Goal: Task Accomplishment & Management: Complete application form

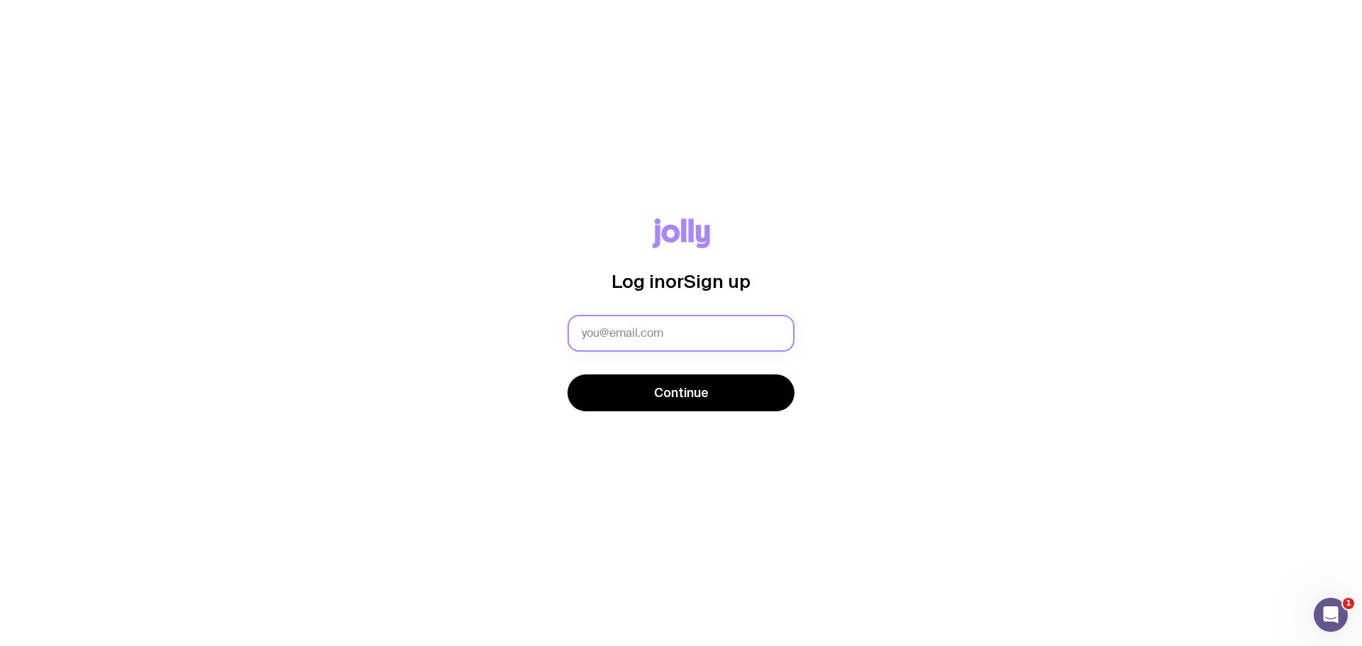
click at [727, 333] on input "text" at bounding box center [680, 333] width 227 height 37
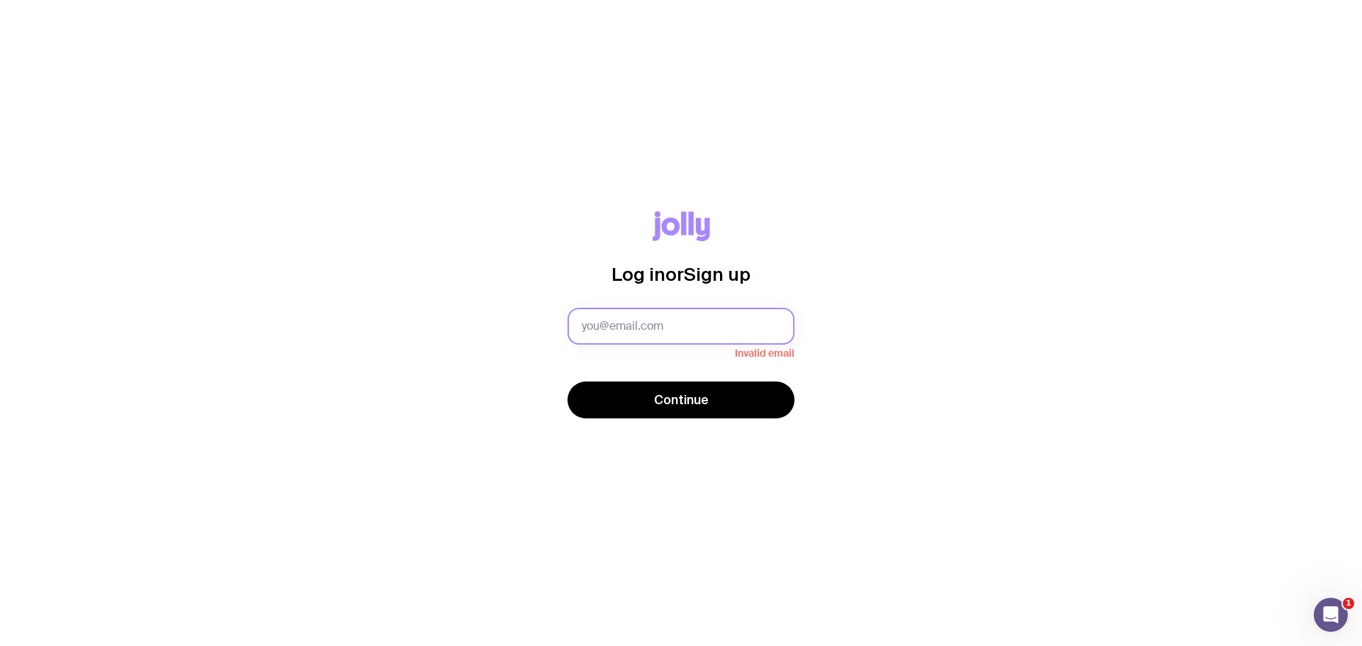
type input "katie.graham@safetrac.com"
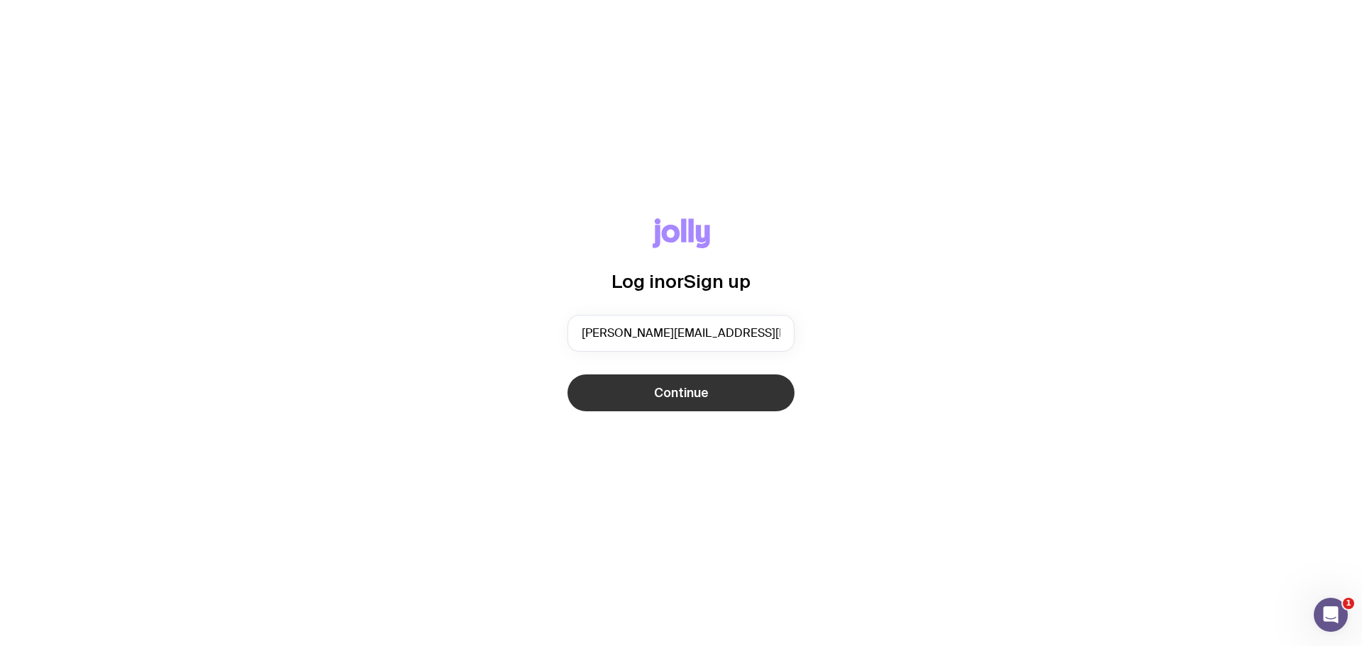
click at [710, 388] on button "Continue" at bounding box center [680, 392] width 227 height 37
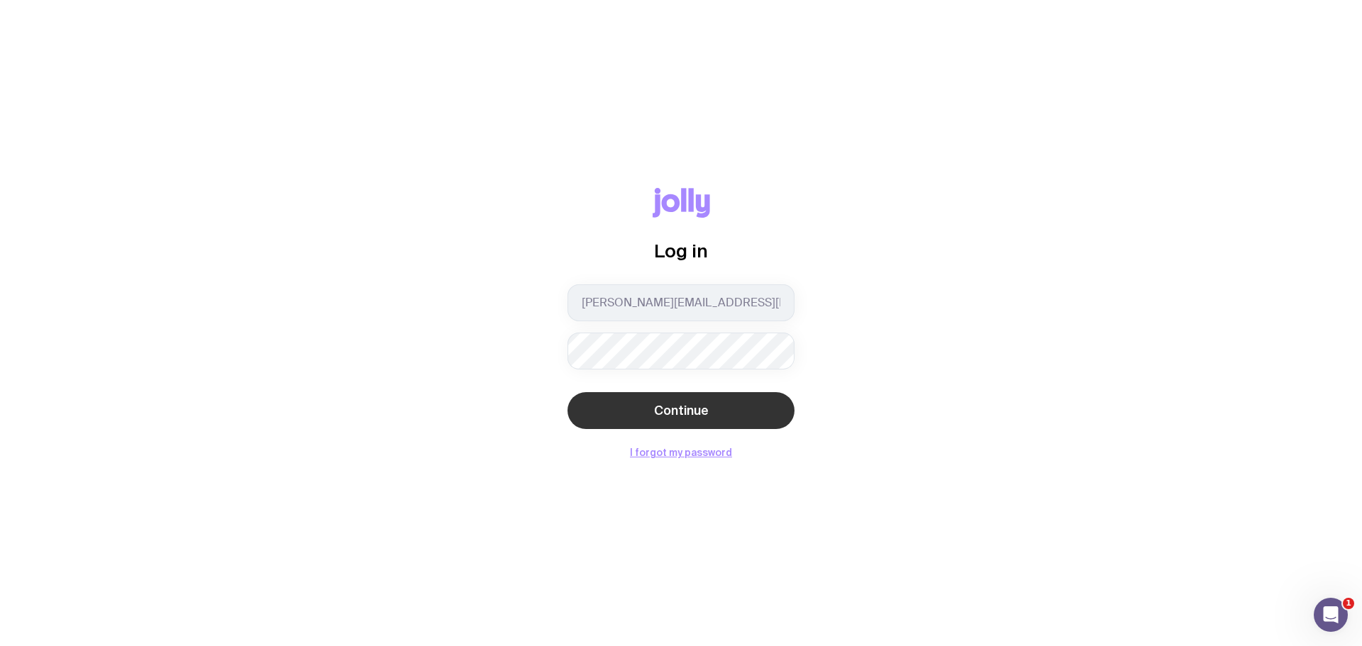
click at [694, 407] on span "Continue" at bounding box center [681, 410] width 55 height 17
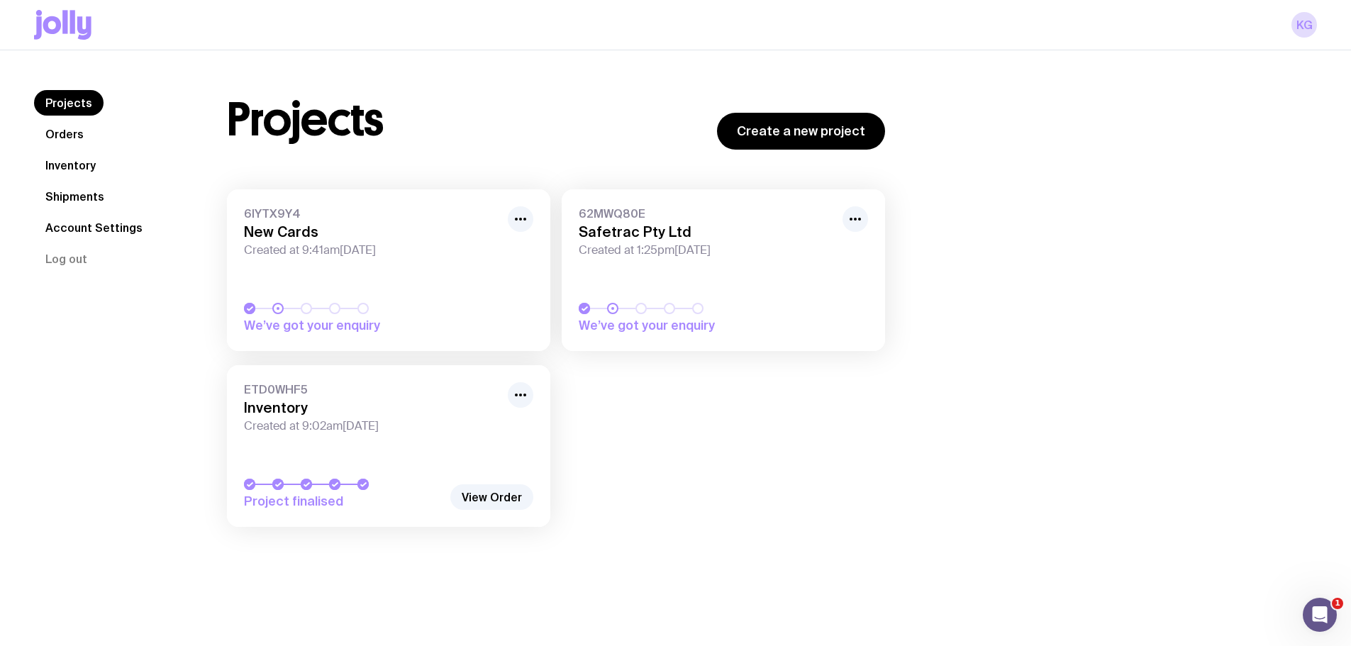
click at [79, 191] on link "Shipments" at bounding box center [75, 197] width 82 height 26
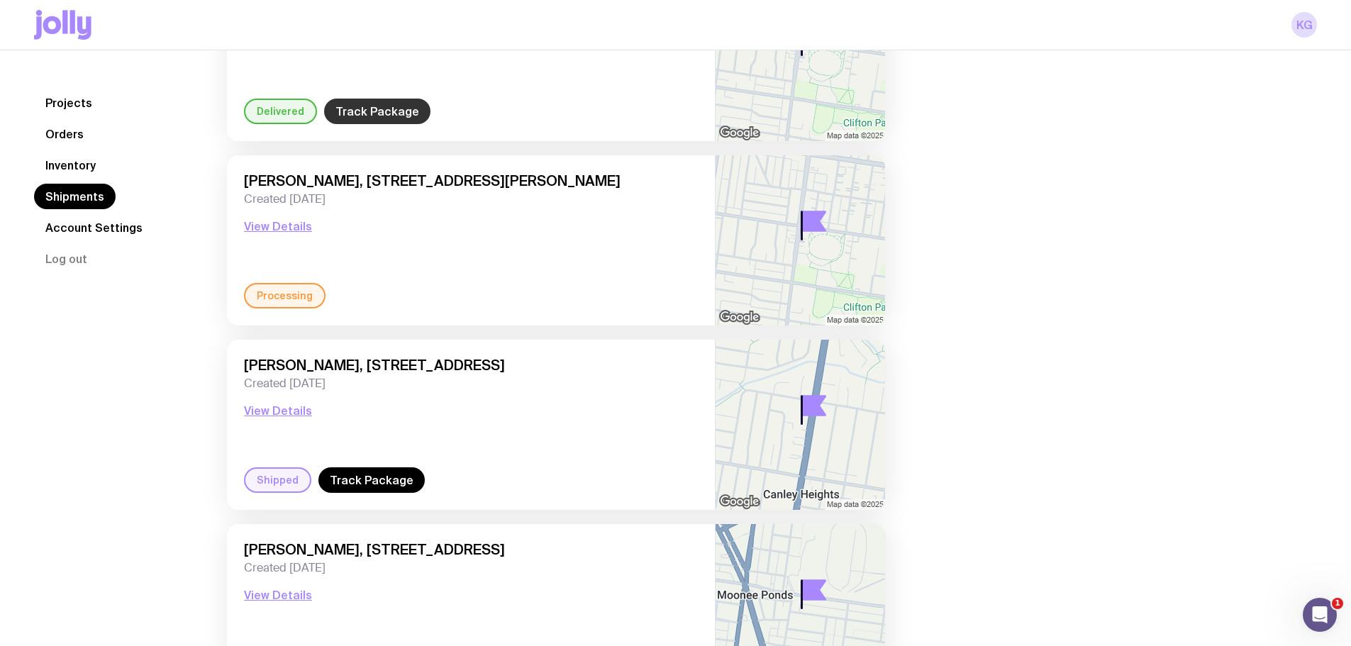
scroll to position [213, 0]
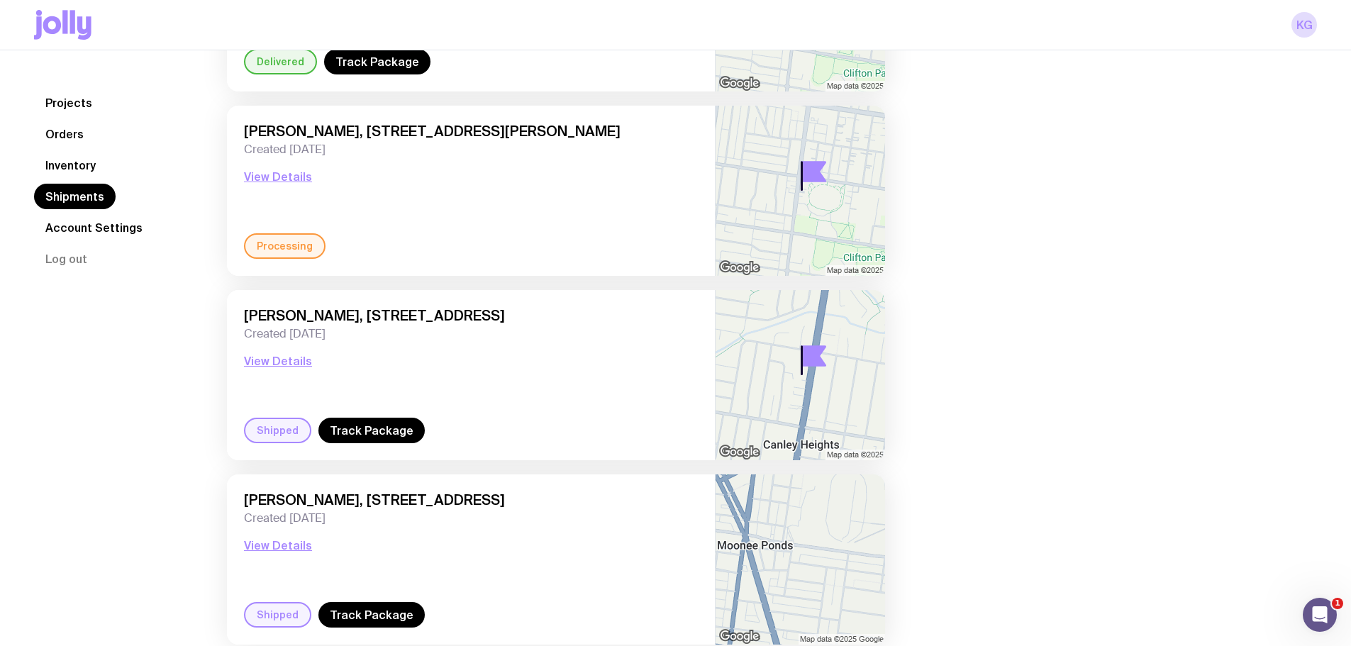
scroll to position [306, 0]
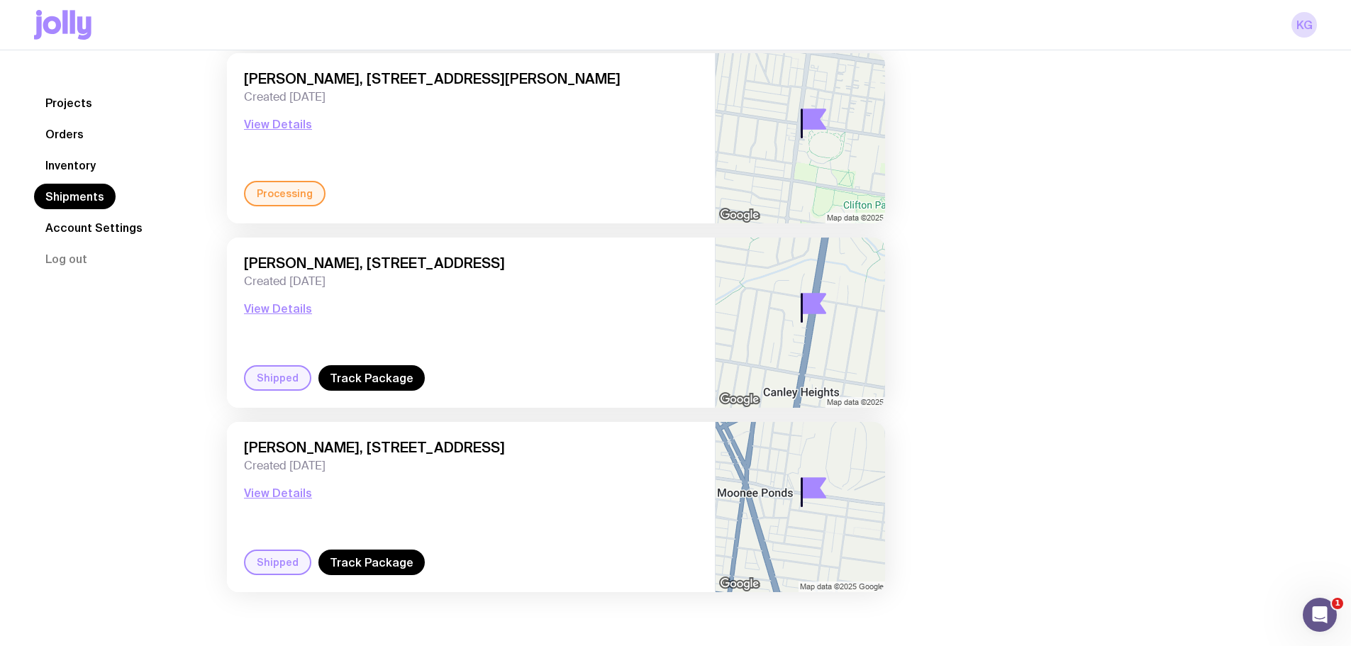
drag, startPoint x: 289, startPoint y: 492, endPoint x: 477, endPoint y: 479, distance: 189.1
click at [477, 479] on div "[PERSON_NAME], [STREET_ADDRESS] Created [DATE] View Details" at bounding box center [471, 494] width 454 height 111
drag, startPoint x: 335, startPoint y: 261, endPoint x: 691, endPoint y: 251, distance: 356.9
click at [691, 251] on div "[PERSON_NAME], [STREET_ADDRESS] Created [DATE] View Details Shipped Track Packa…" at bounding box center [471, 323] width 488 height 170
click at [289, 309] on button "View Details" at bounding box center [278, 308] width 68 height 17
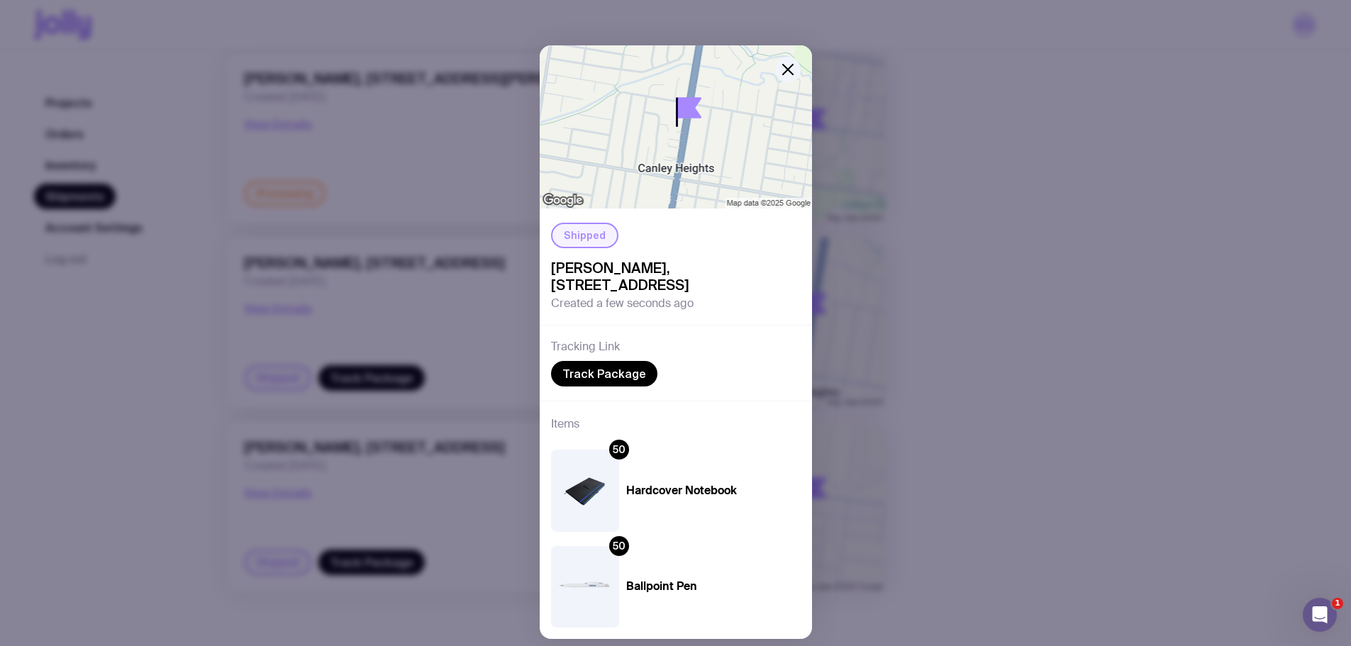
drag, startPoint x: 787, startPoint y: 282, endPoint x: 546, endPoint y: 267, distance: 241.6
click at [551, 267] on span "[PERSON_NAME], [STREET_ADDRESS]" at bounding box center [676, 277] width 250 height 34
copy span "[PERSON_NAME], [STREET_ADDRESS]"
click at [779, 70] on icon "button" at bounding box center [787, 69] width 17 height 17
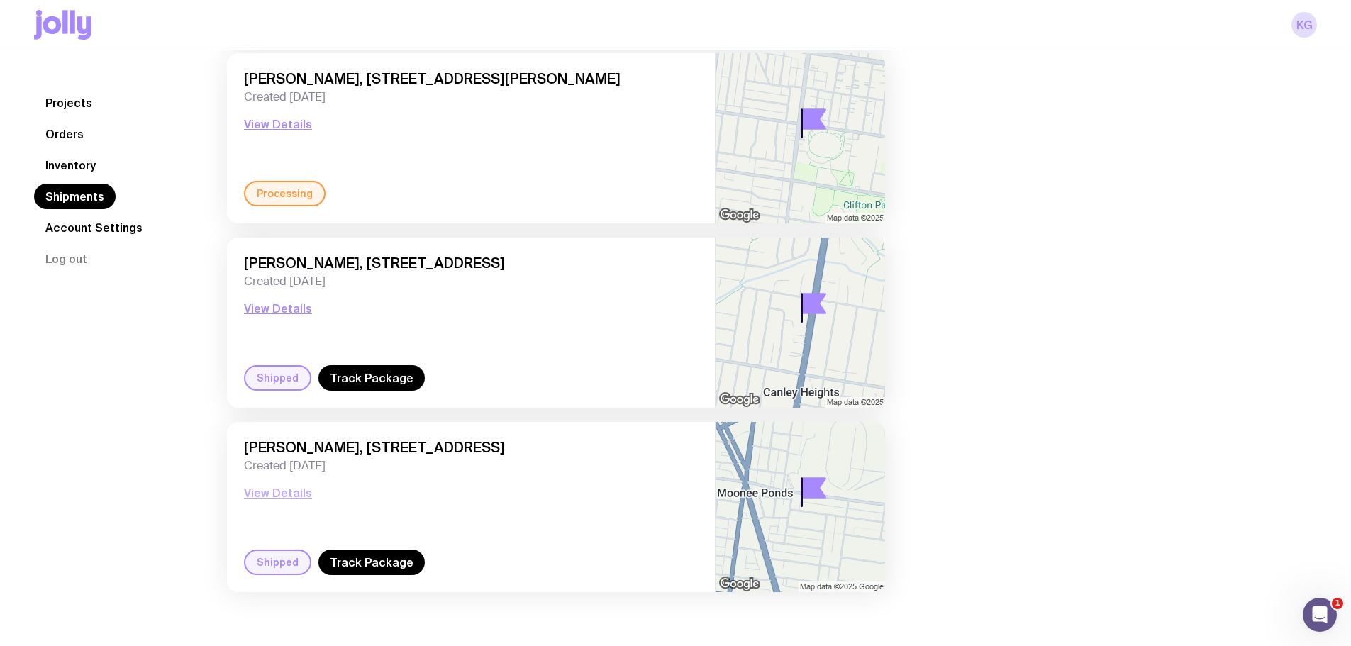
click at [291, 491] on button "View Details" at bounding box center [278, 492] width 68 height 17
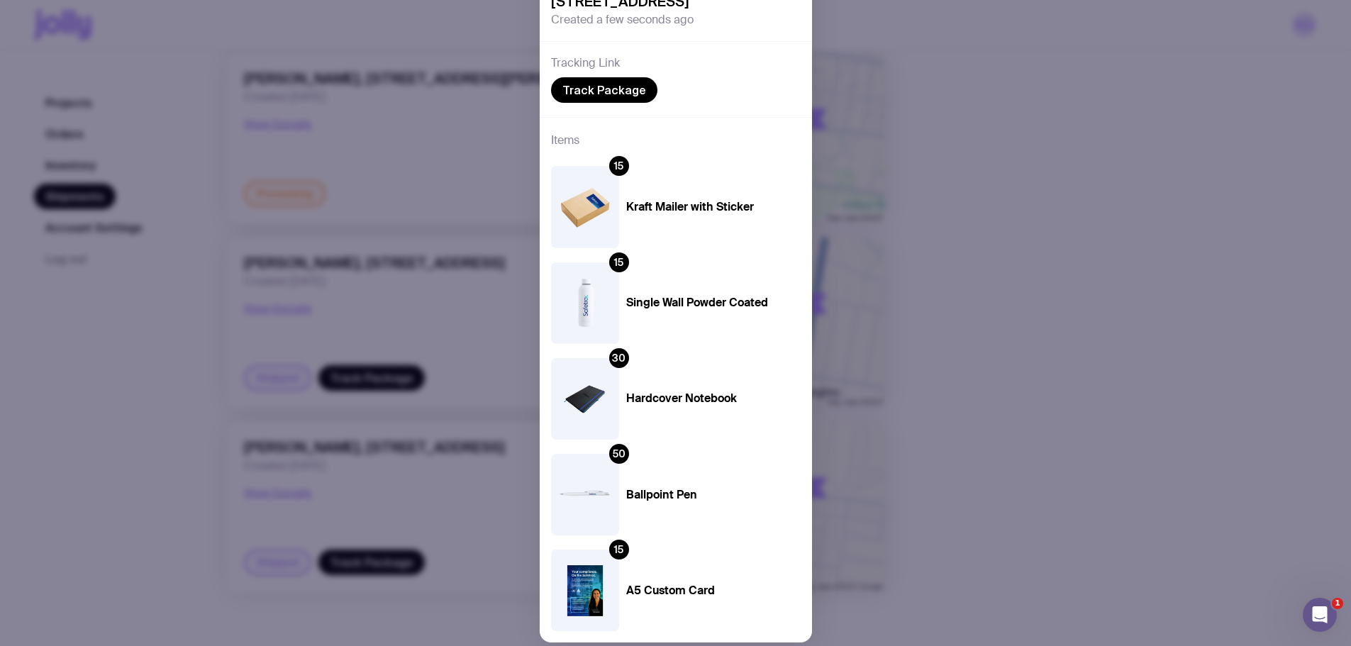
scroll to position [326, 0]
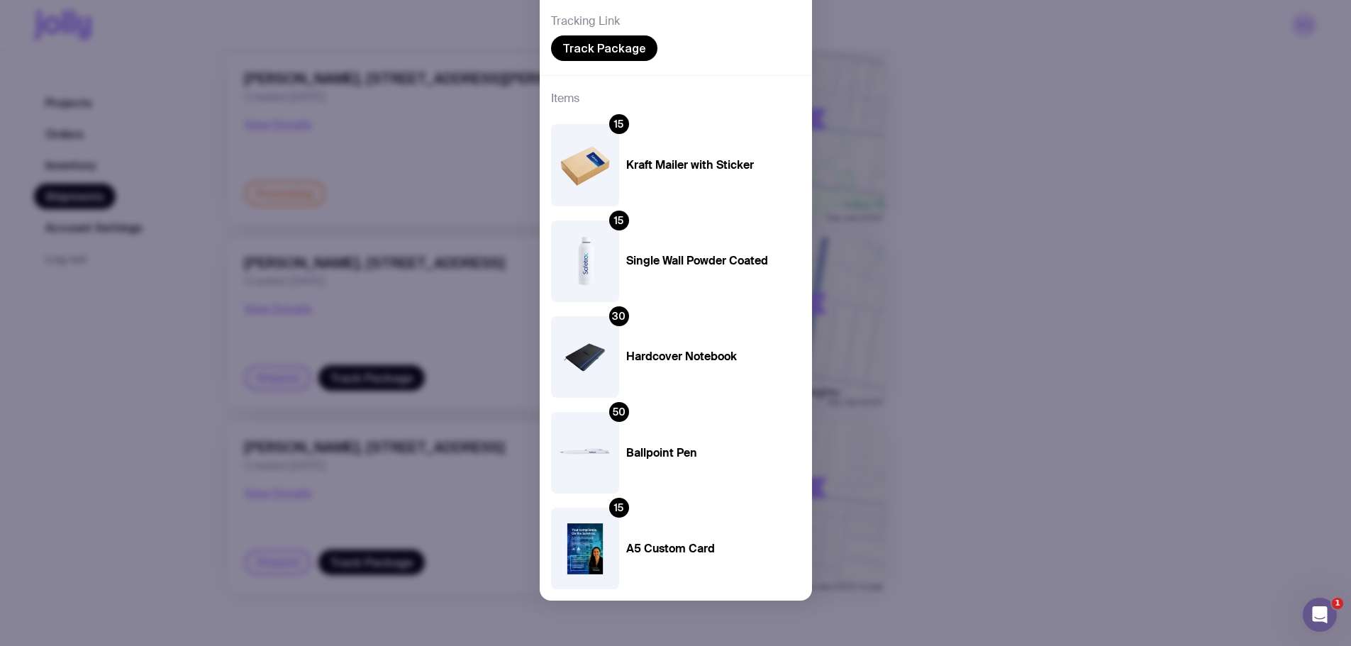
click at [952, 70] on div "Shipped [PERSON_NAME], [STREET_ADDRESS] Created a few seconds ago Tracking Link…" at bounding box center [675, 323] width 1351 height 646
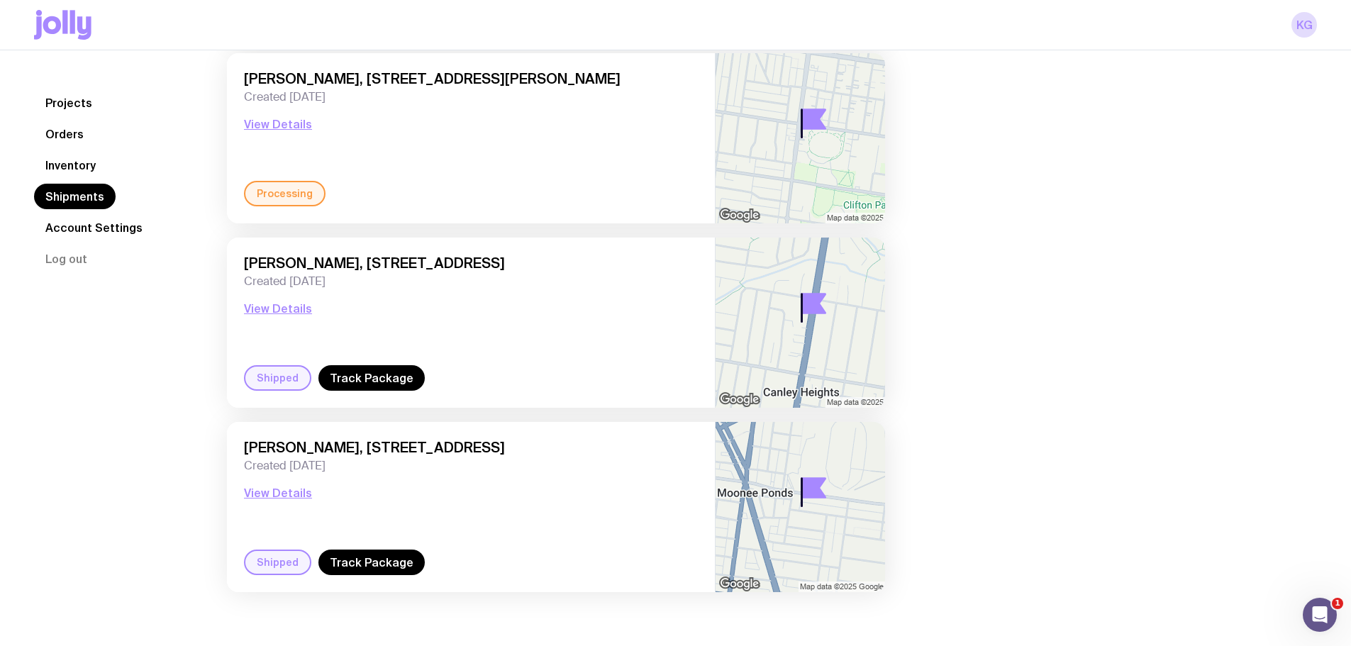
click at [74, 137] on link "Orders" at bounding box center [64, 134] width 61 height 26
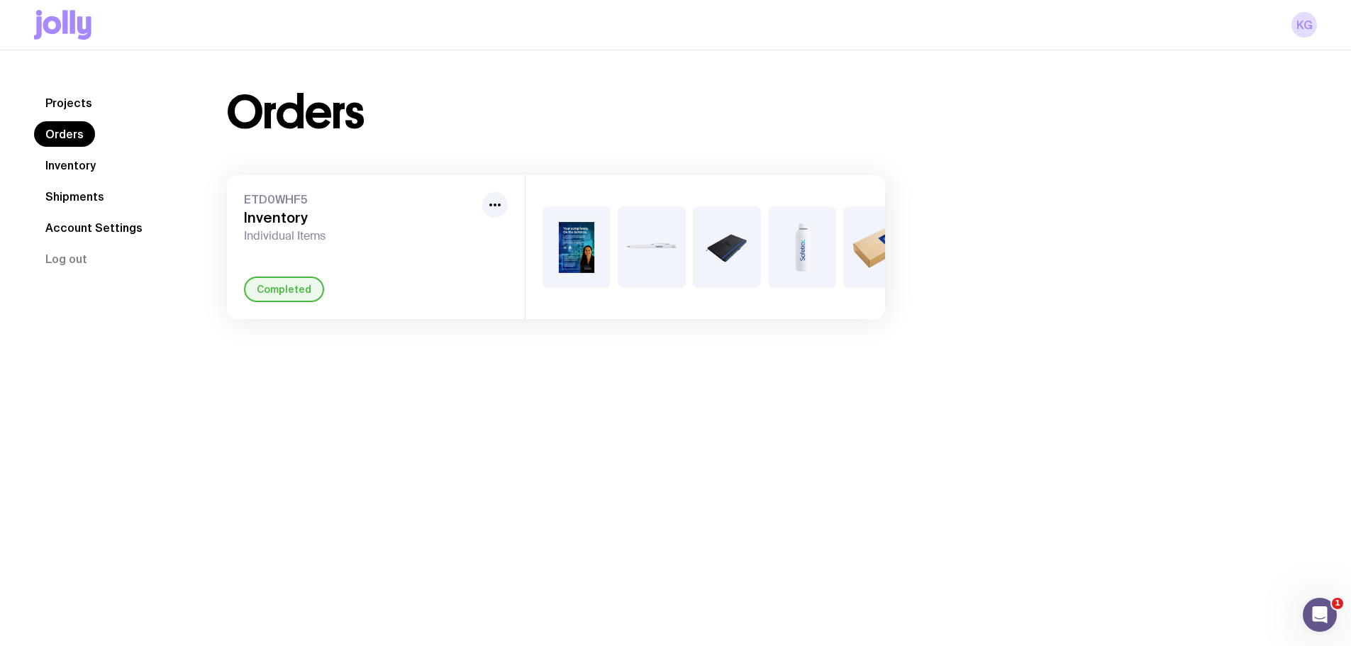
click at [95, 198] on link "Shipments" at bounding box center [75, 197] width 82 height 26
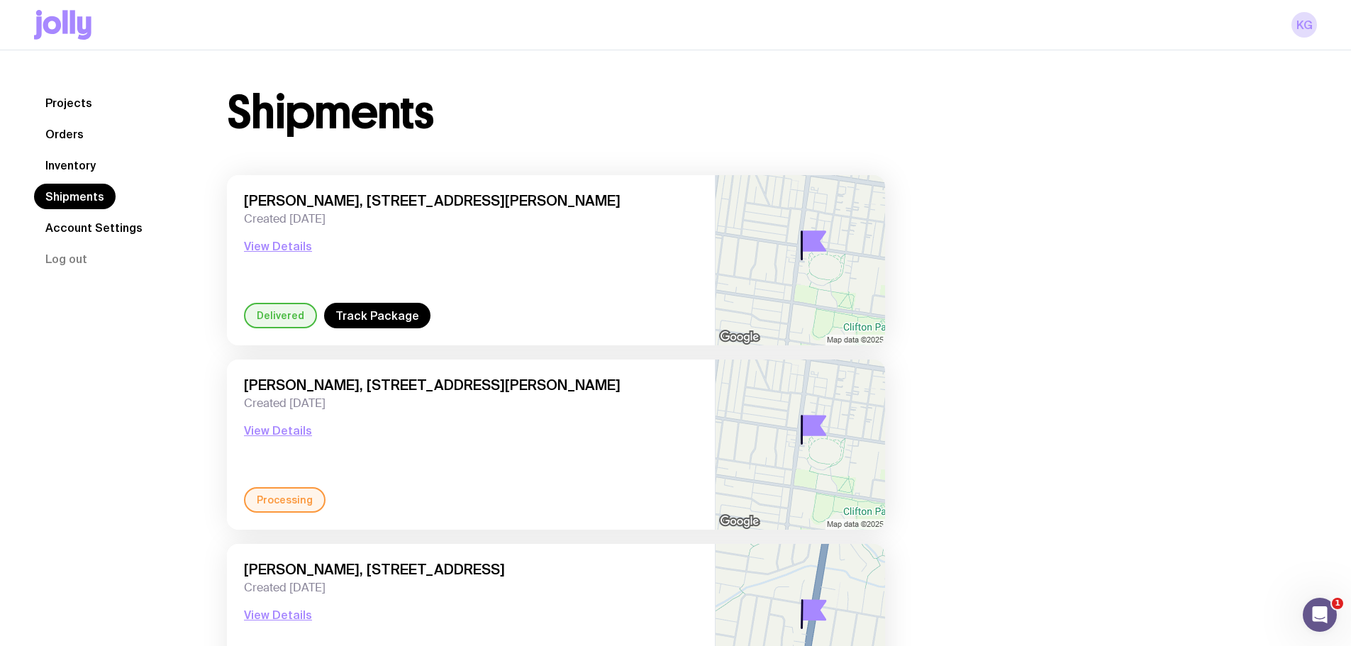
click at [76, 162] on link "Inventory" at bounding box center [70, 165] width 73 height 26
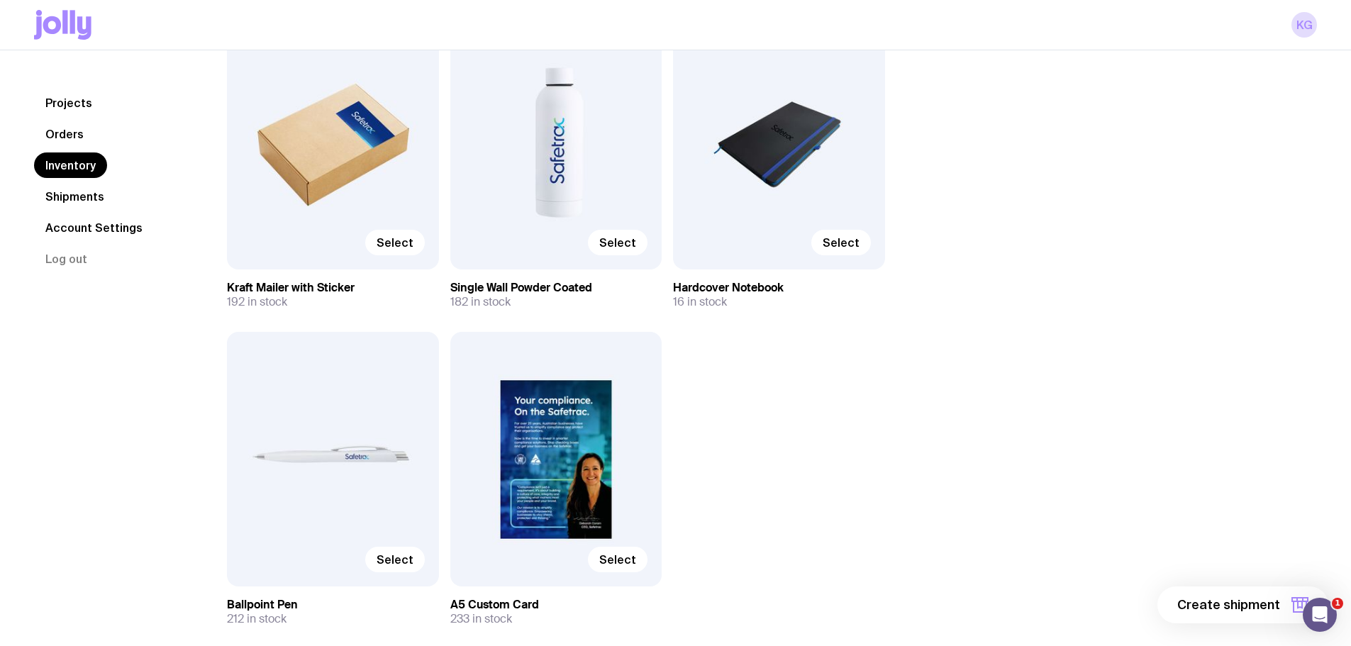
scroll to position [213, 0]
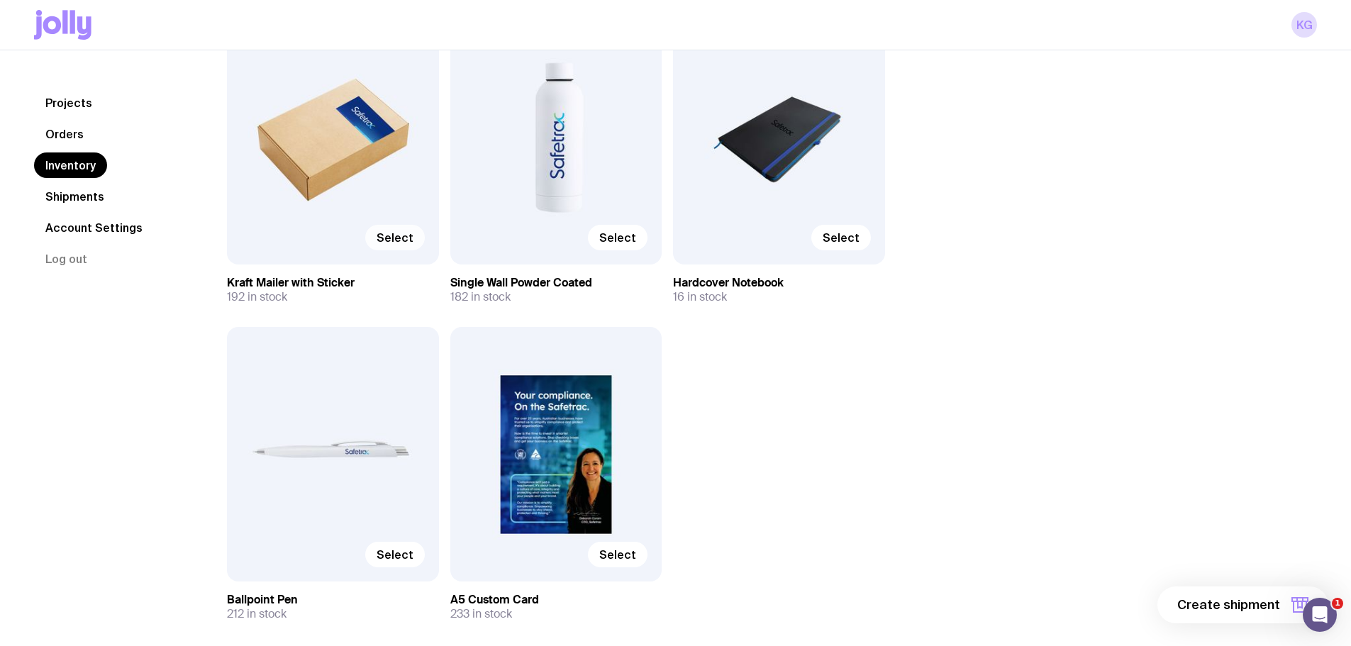
click at [386, 235] on span "Select" at bounding box center [395, 237] width 37 height 14
click at [0, 0] on input "Select" at bounding box center [0, 0] width 0 height 0
click at [621, 245] on label "Select" at bounding box center [618, 238] width 60 height 26
click at [0, 0] on input "Select" at bounding box center [0, 0] width 0 height 0
click at [838, 248] on label "Select" at bounding box center [841, 238] width 60 height 26
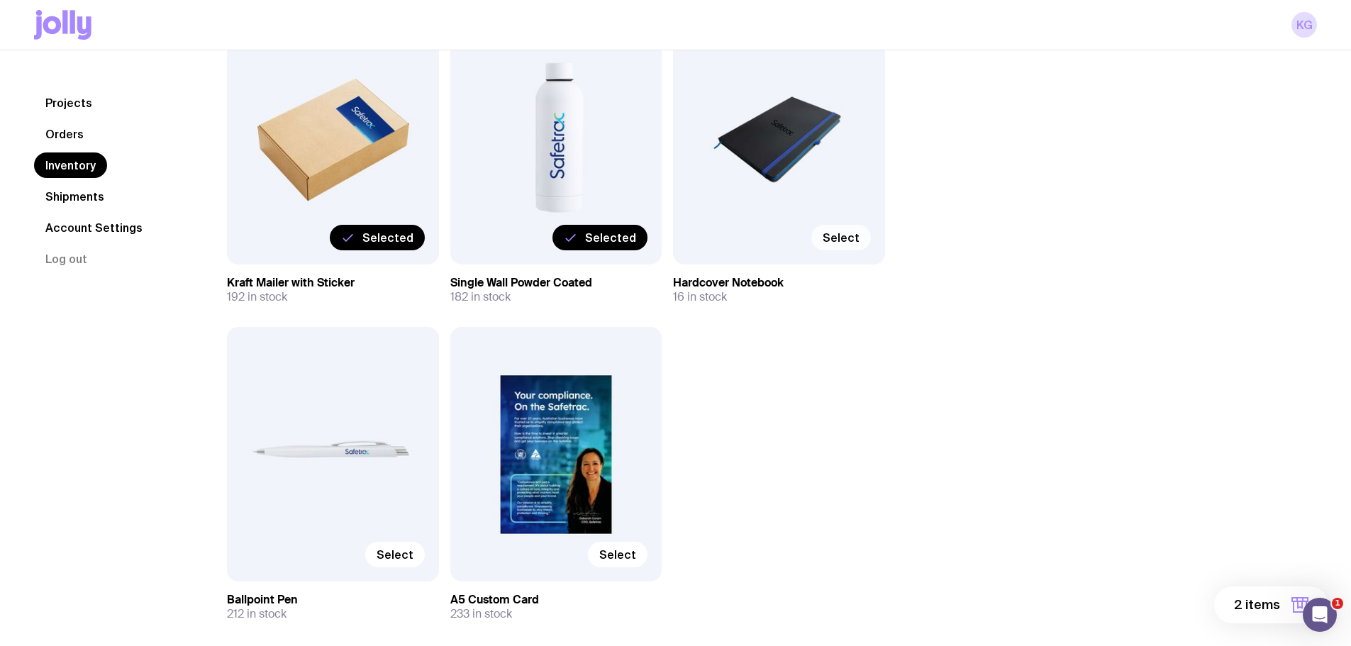
click at [0, 0] on input "Select" at bounding box center [0, 0] width 0 height 0
click at [401, 559] on span "Select" at bounding box center [395, 555] width 37 height 14
click at [0, 0] on input "Select" at bounding box center [0, 0] width 0 height 0
click at [1252, 605] on span "4 items" at bounding box center [1256, 604] width 47 height 17
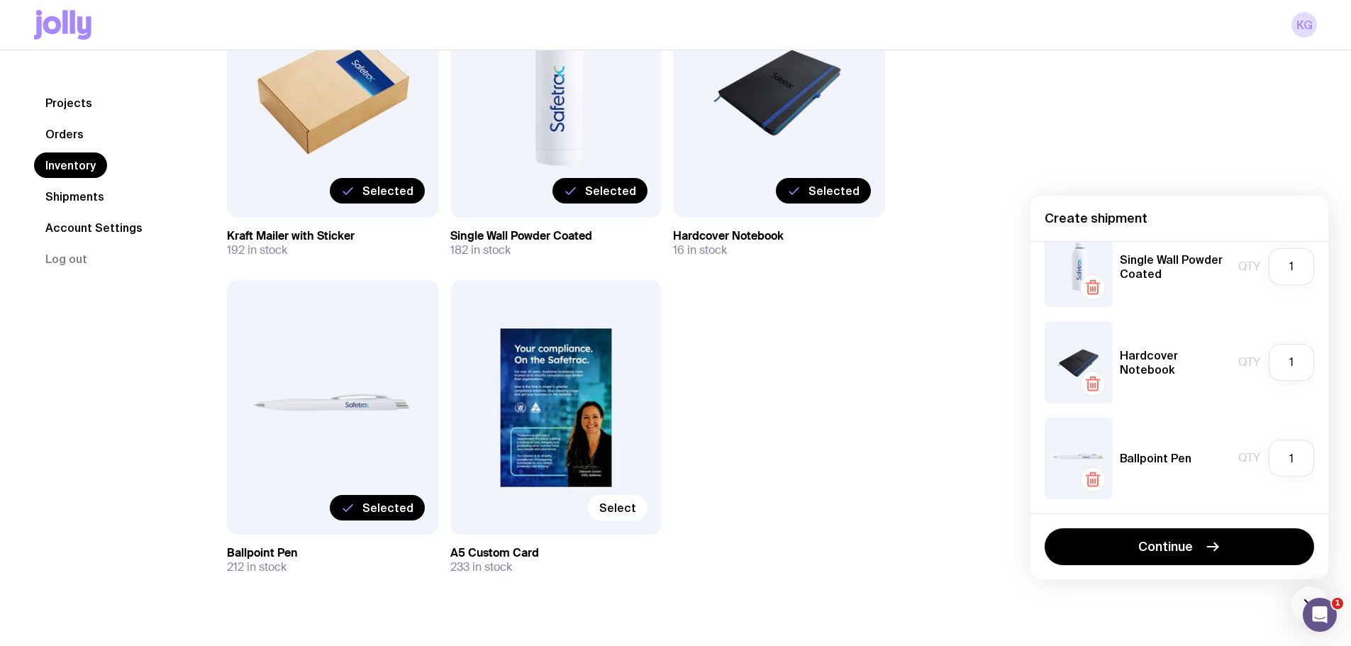
scroll to position [284, 0]
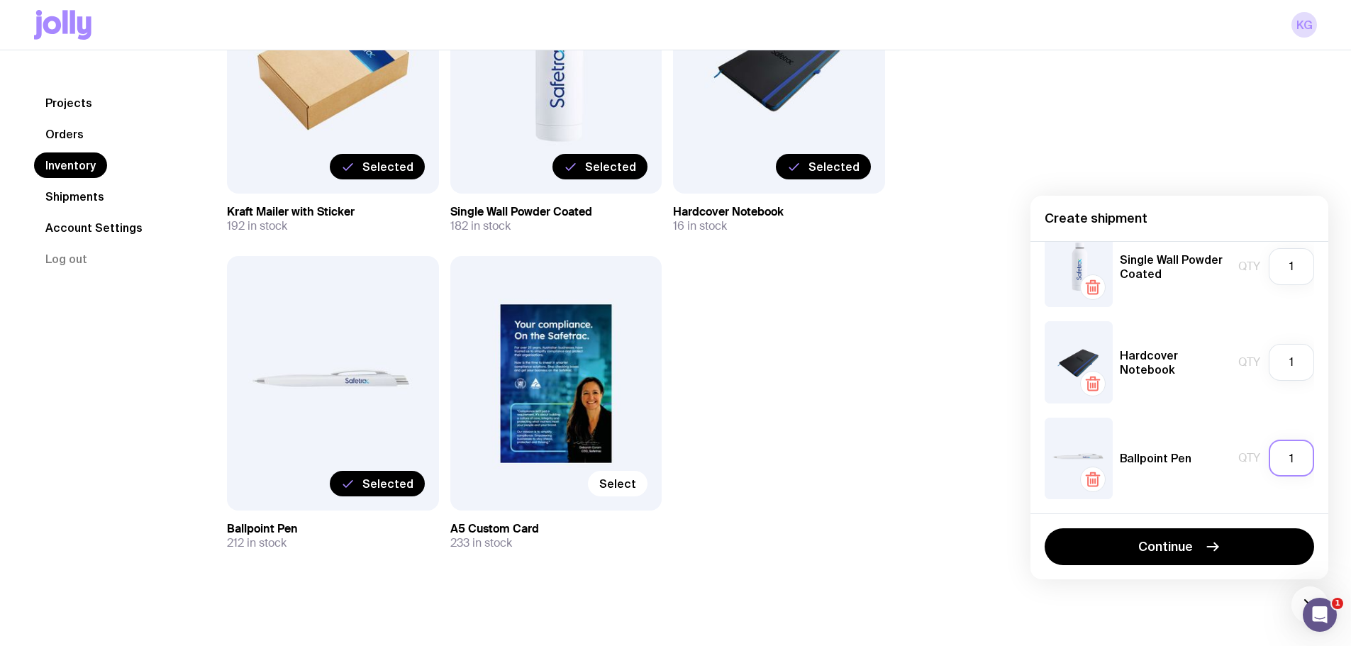
drag, startPoint x: 1282, startPoint y: 450, endPoint x: 1267, endPoint y: 452, distance: 15.0
click at [1269, 452] on input "1" at bounding box center [1291, 458] width 45 height 37
type input "3"
click at [1211, 504] on div "Kraft Mailer with Sticker Qty 1 Single Wall Powder Coated Qty 1 Hardcover Noteb…" at bounding box center [1180, 377] width 298 height 272
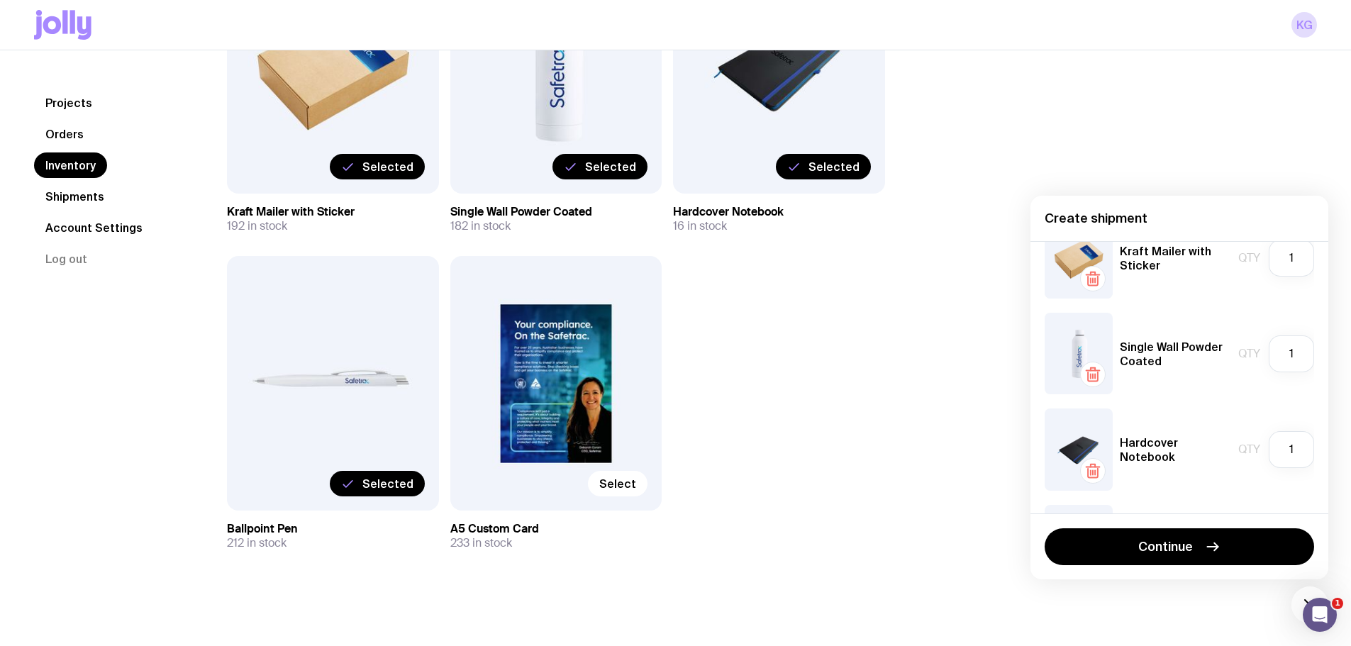
scroll to position [71, 0]
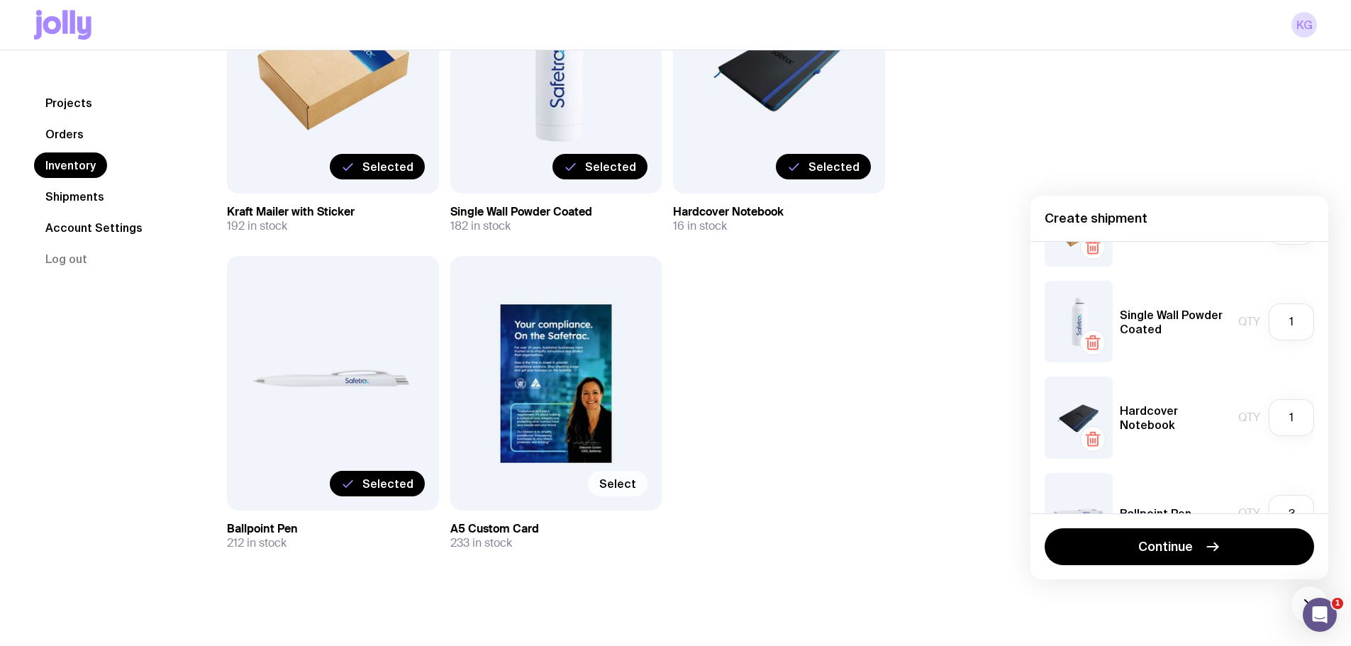
click at [622, 484] on span "Select" at bounding box center [617, 484] width 37 height 14
click at [0, 0] on input "Select" at bounding box center [0, 0] width 0 height 0
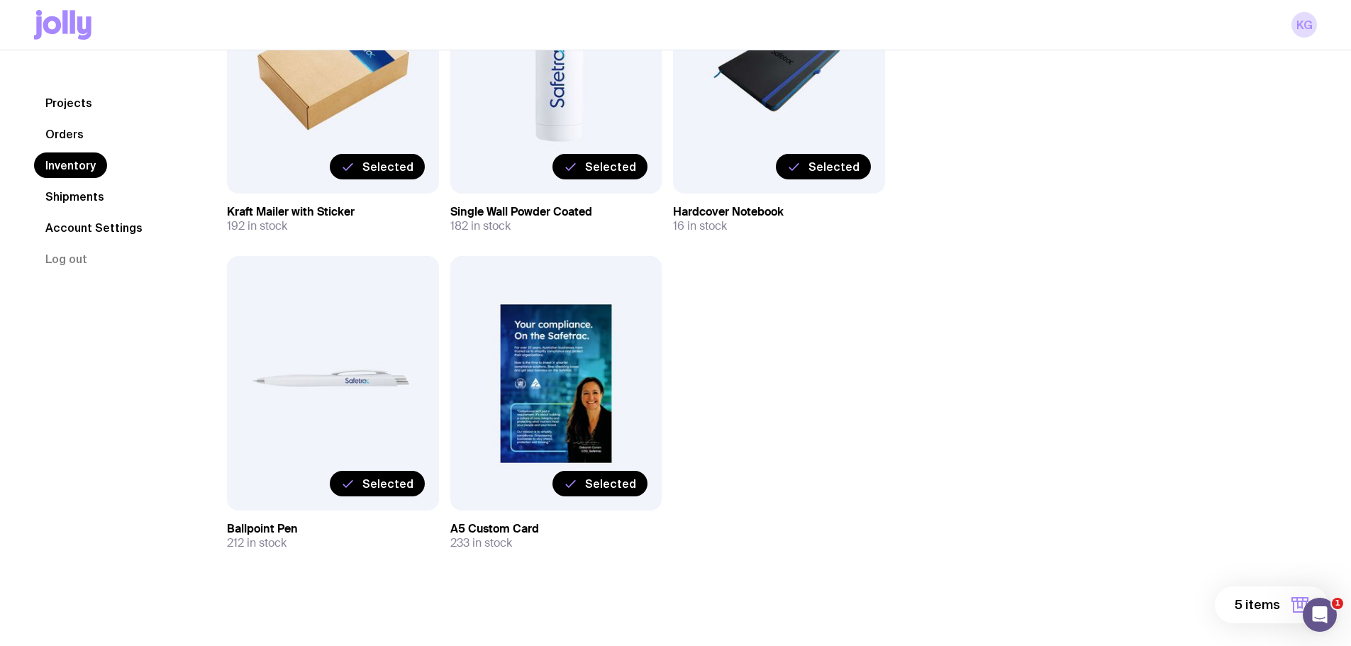
click at [1240, 603] on span "5 items" at bounding box center [1257, 604] width 45 height 17
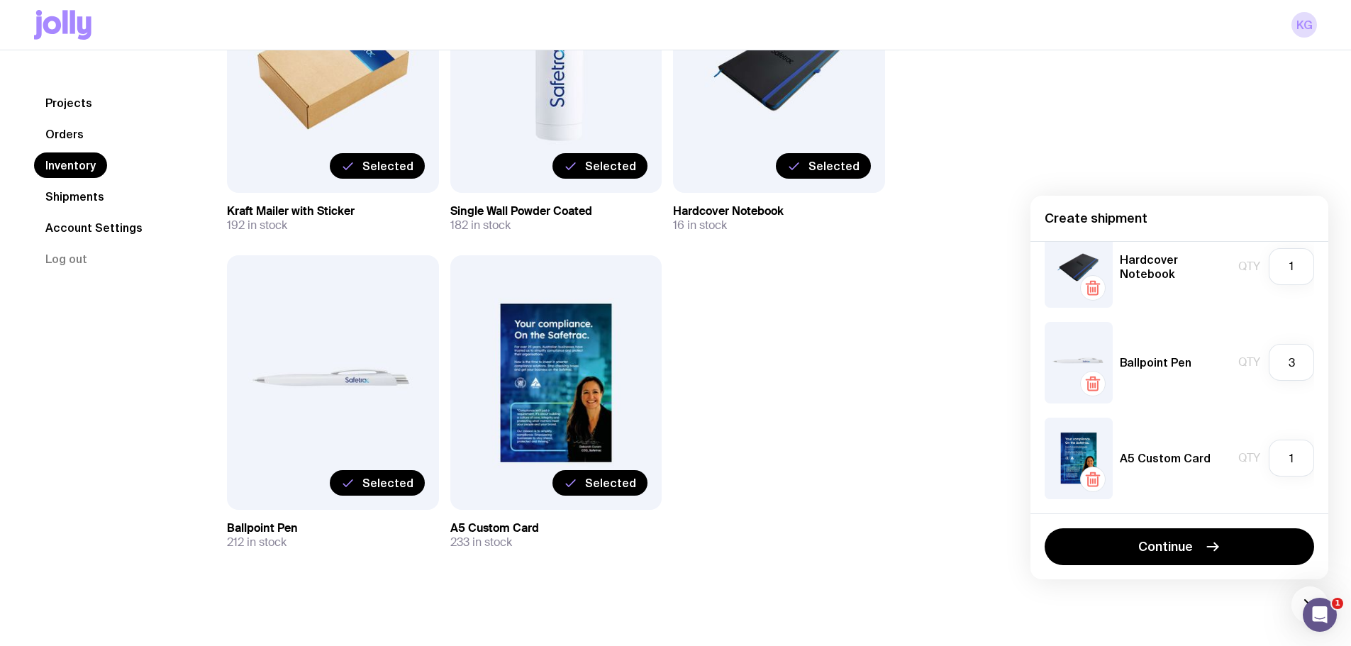
scroll to position [151, 0]
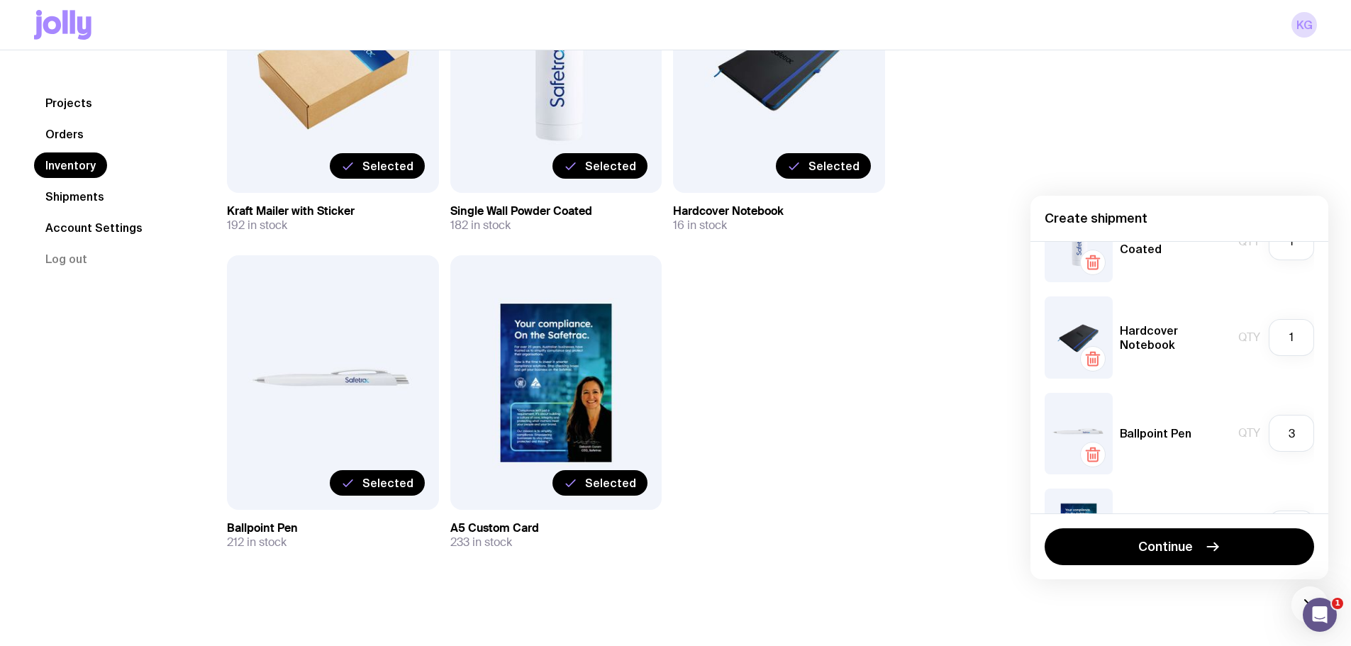
click at [77, 139] on link "Orders" at bounding box center [64, 134] width 61 height 26
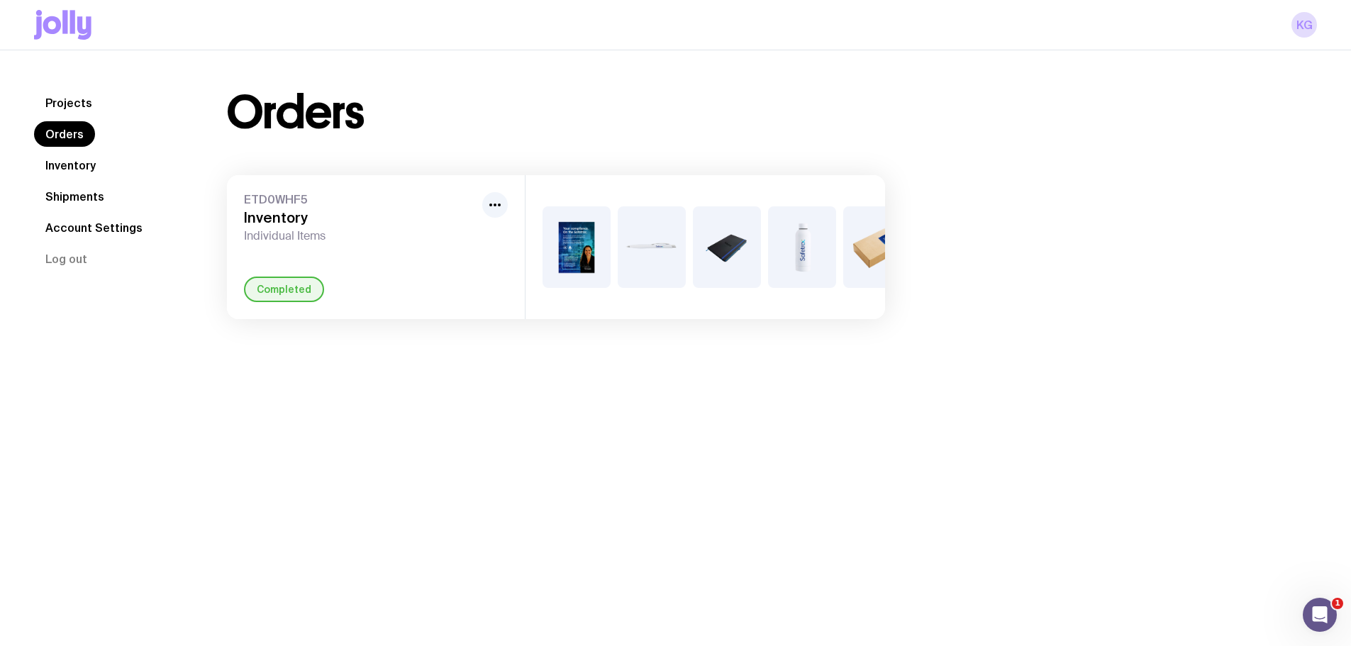
click at [91, 190] on link "Shipments" at bounding box center [75, 197] width 82 height 26
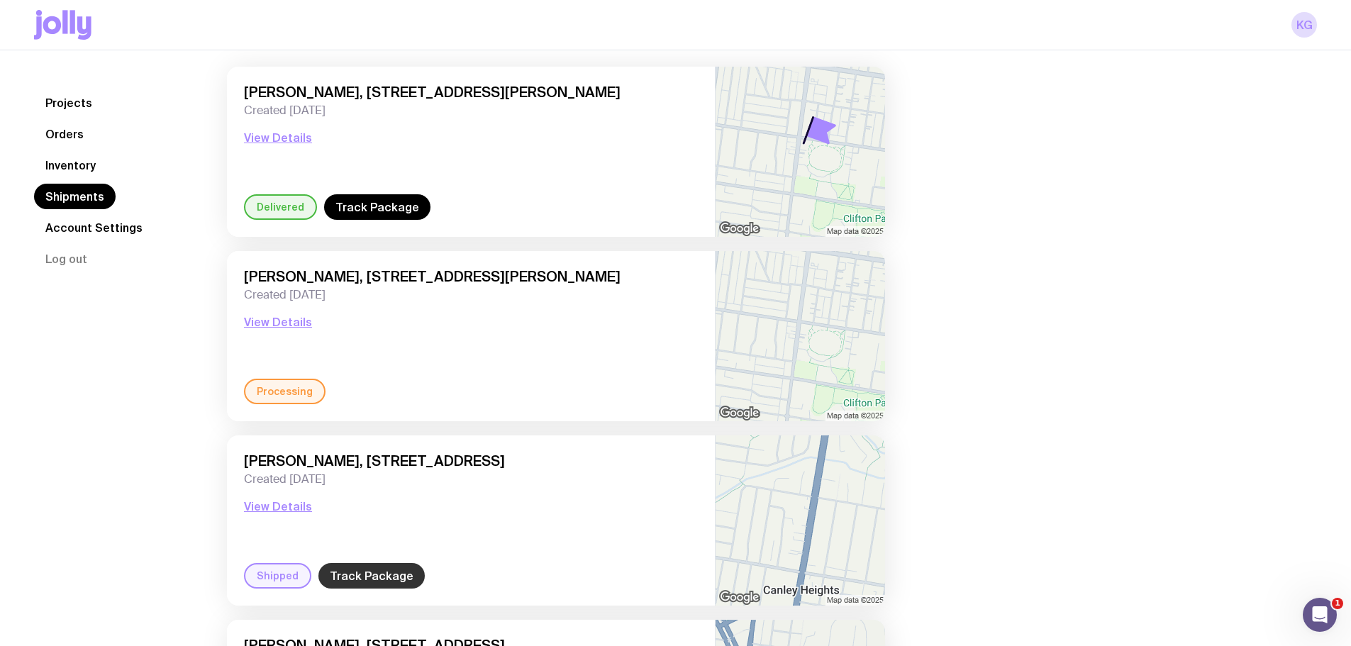
scroll to position [306, 0]
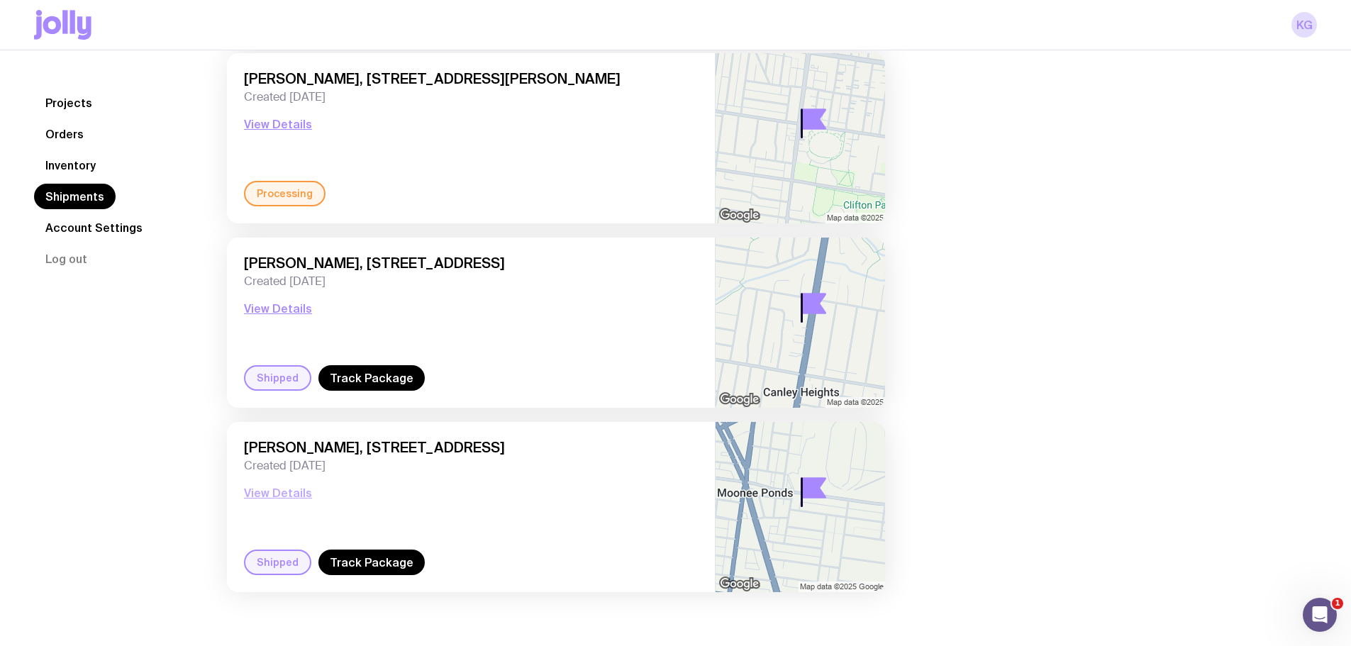
click at [274, 496] on button "View Details" at bounding box center [278, 492] width 68 height 17
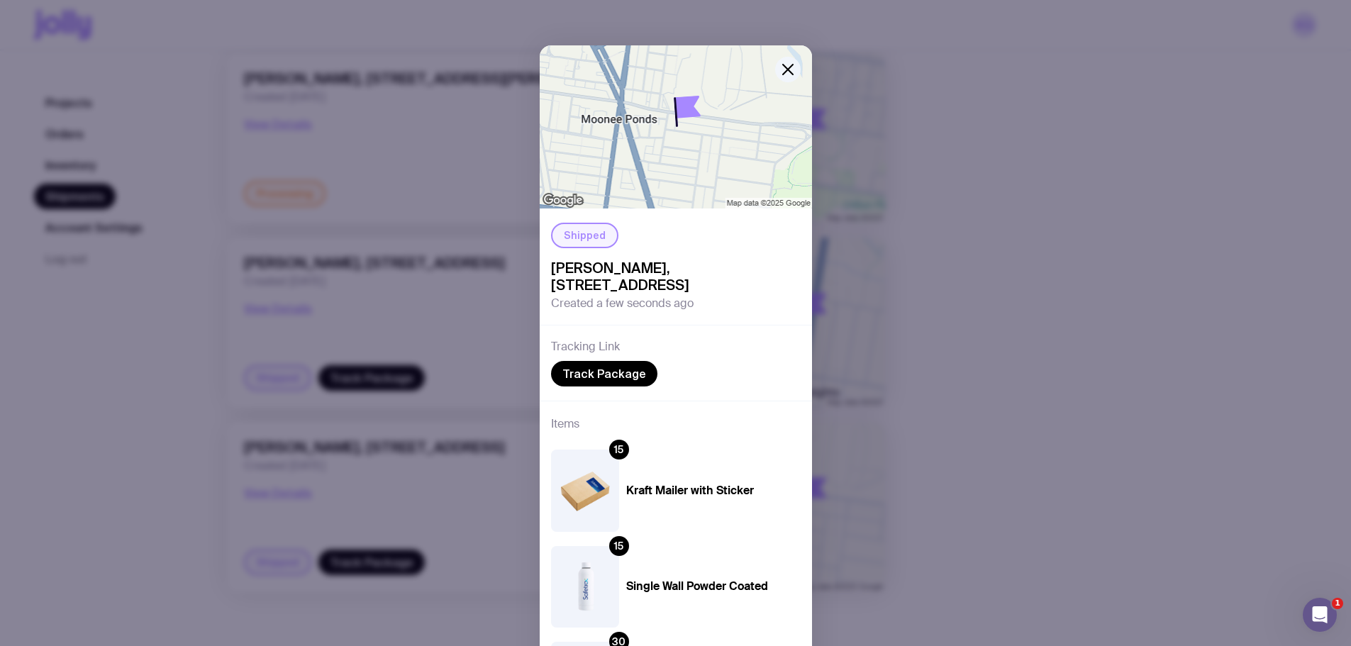
scroll to position [326, 0]
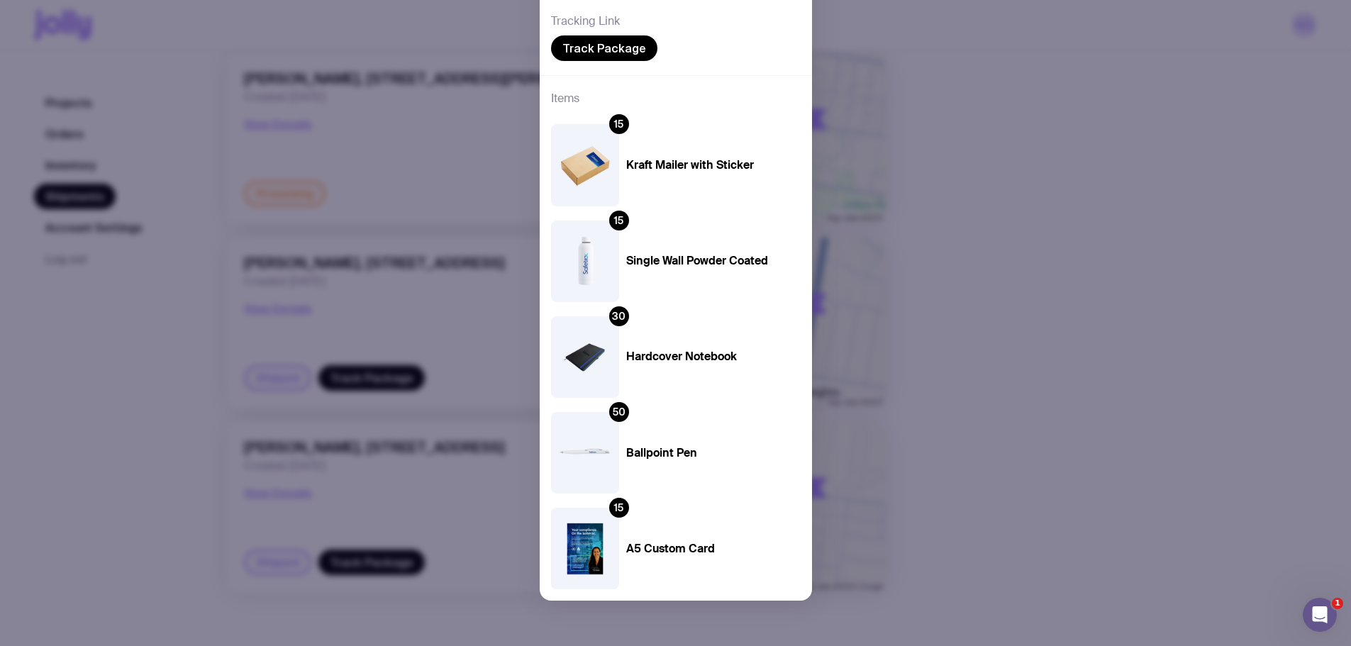
click at [979, 339] on div "Shipped [PERSON_NAME], [STREET_ADDRESS] Created a few seconds ago Tracking Link…" at bounding box center [675, 323] width 1351 height 646
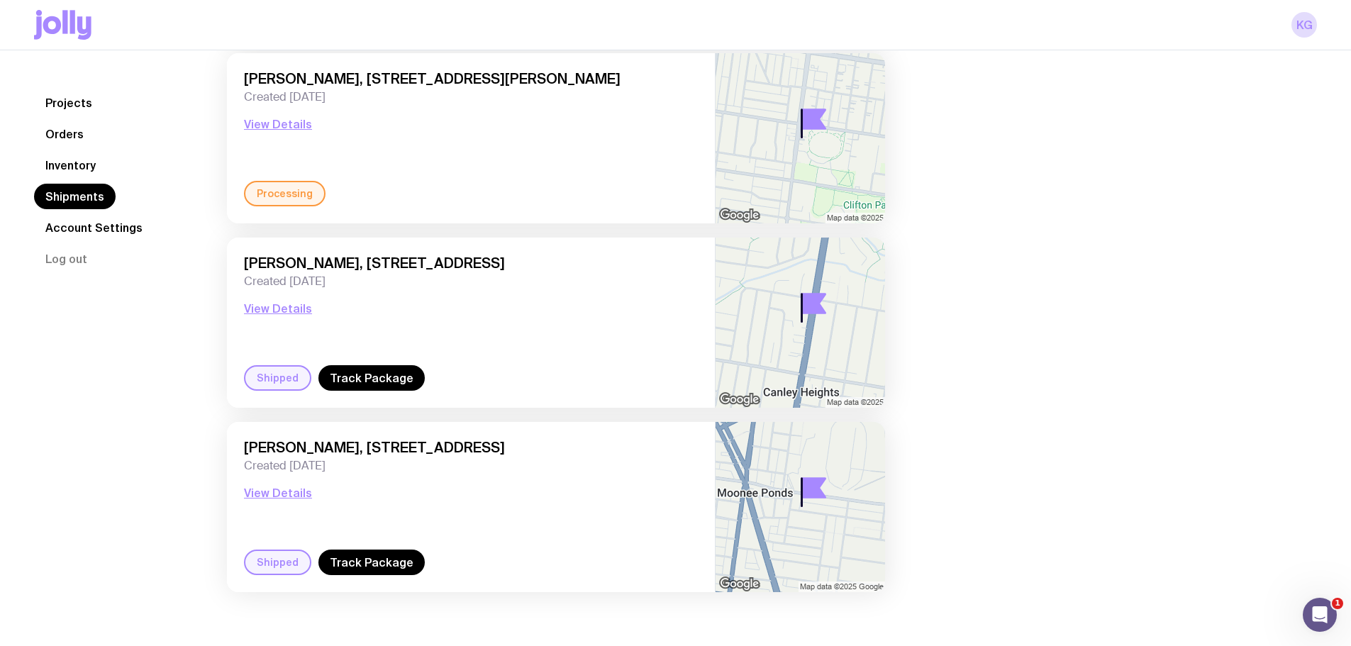
click at [73, 130] on link "Orders" at bounding box center [64, 134] width 61 height 26
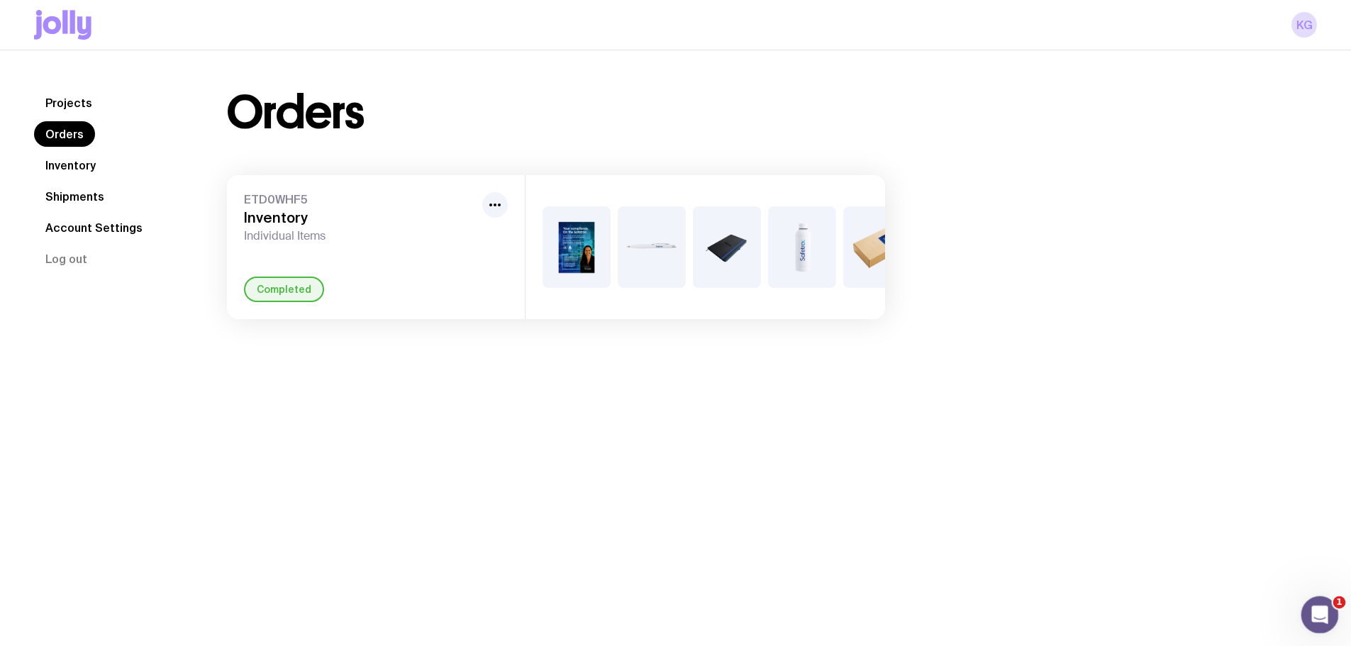
click at [1314, 610] on icon "Open Intercom Messenger" at bounding box center [1317, 612] width 23 height 23
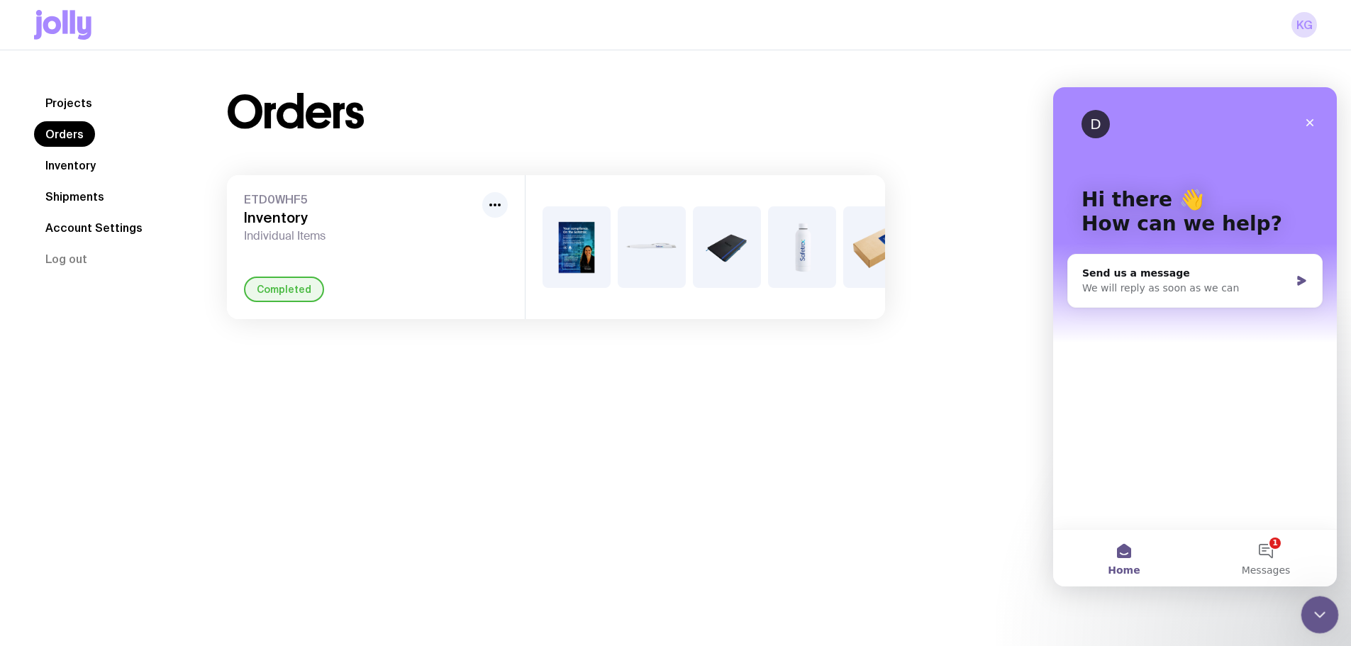
click at [1313, 609] on icon "Close Intercom Messenger" at bounding box center [1317, 612] width 17 height 17
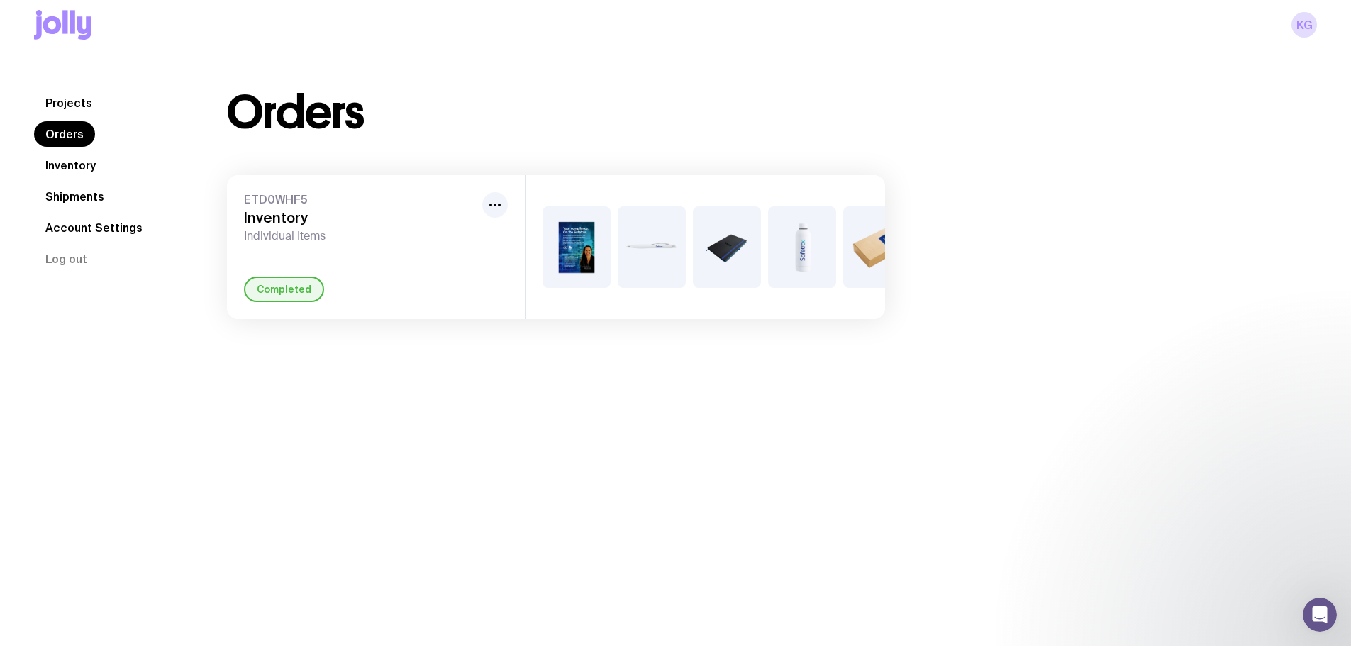
click at [78, 165] on link "Inventory" at bounding box center [70, 165] width 73 height 26
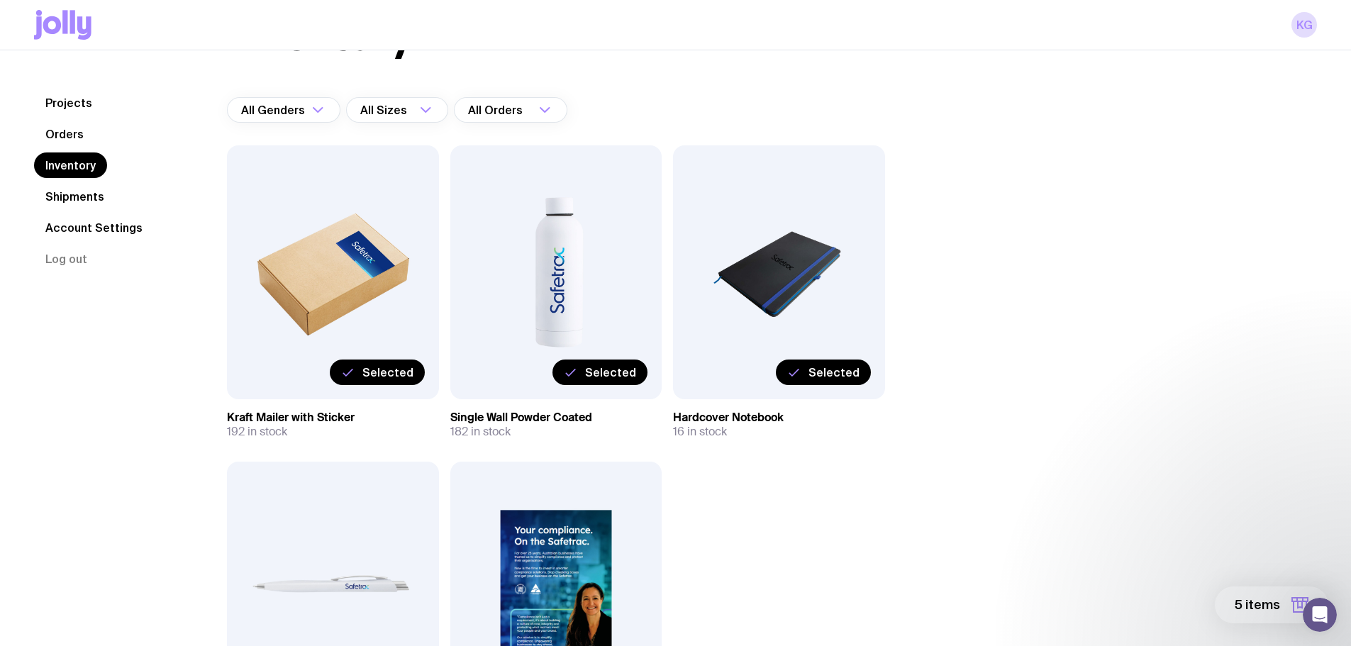
scroll to position [213, 0]
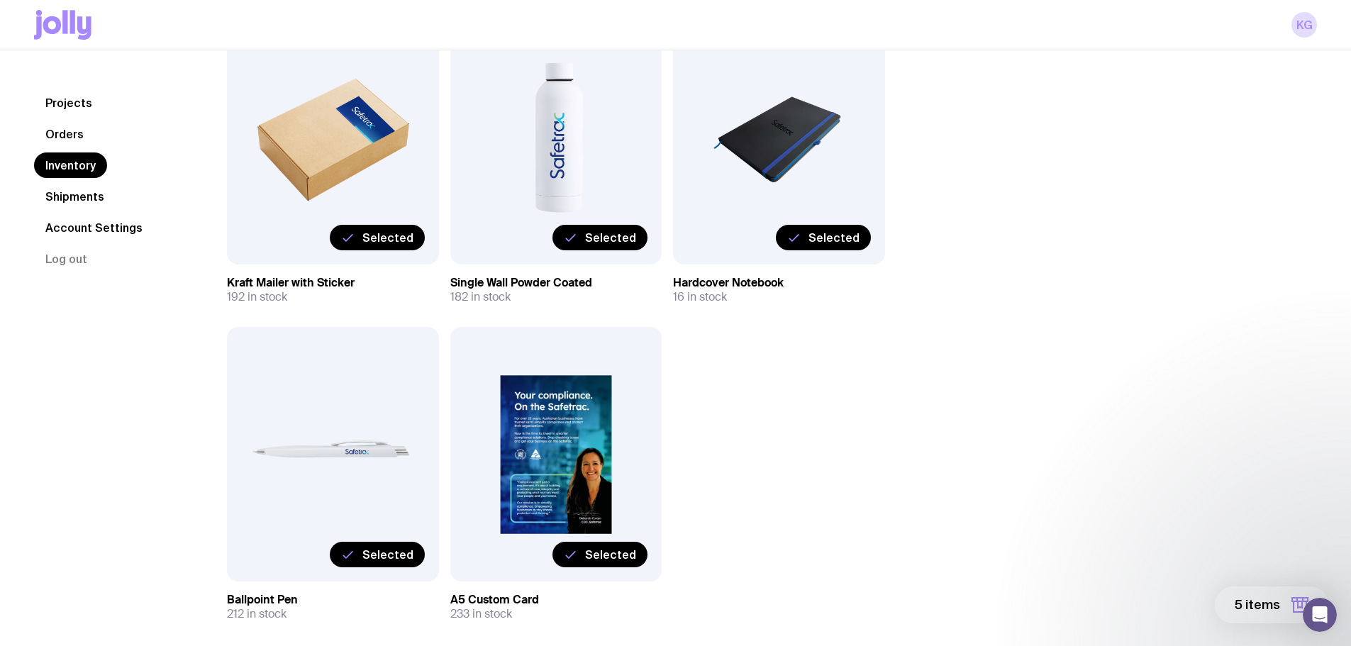
click at [1259, 611] on span "5 items" at bounding box center [1257, 604] width 45 height 17
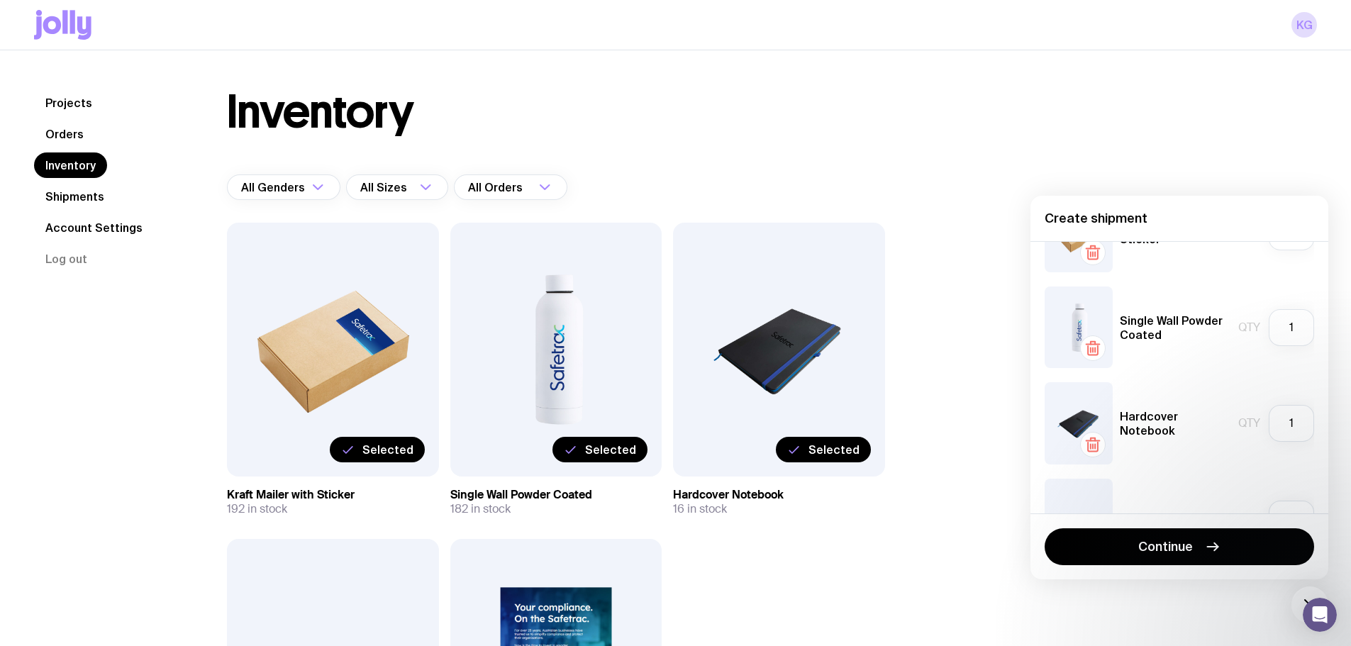
scroll to position [9, 0]
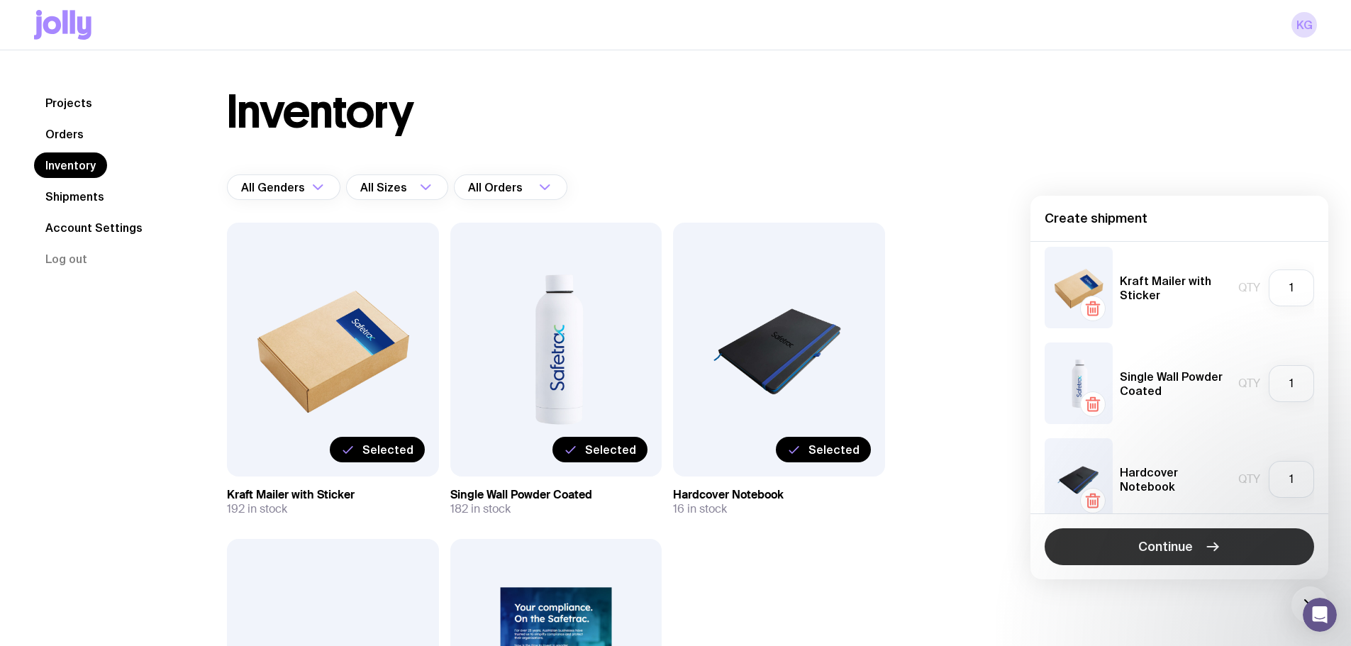
click at [1204, 548] on icon "button" at bounding box center [1212, 546] width 17 height 17
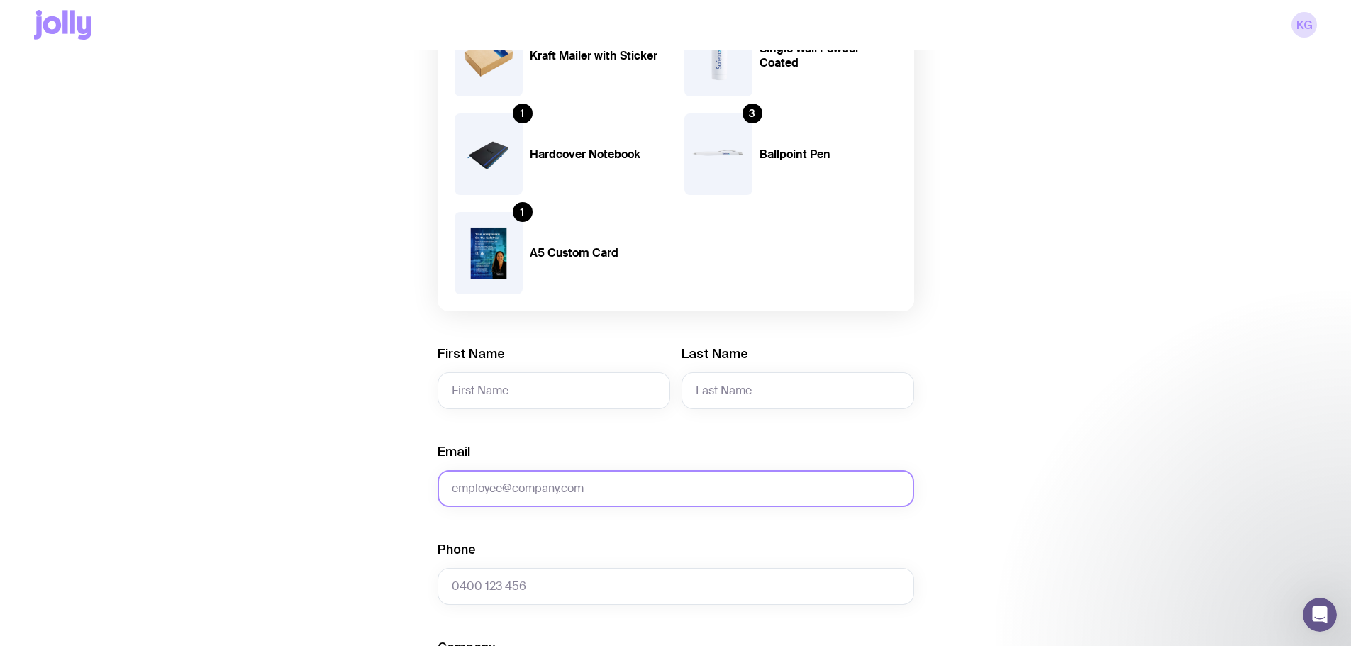
scroll to position [213, 0]
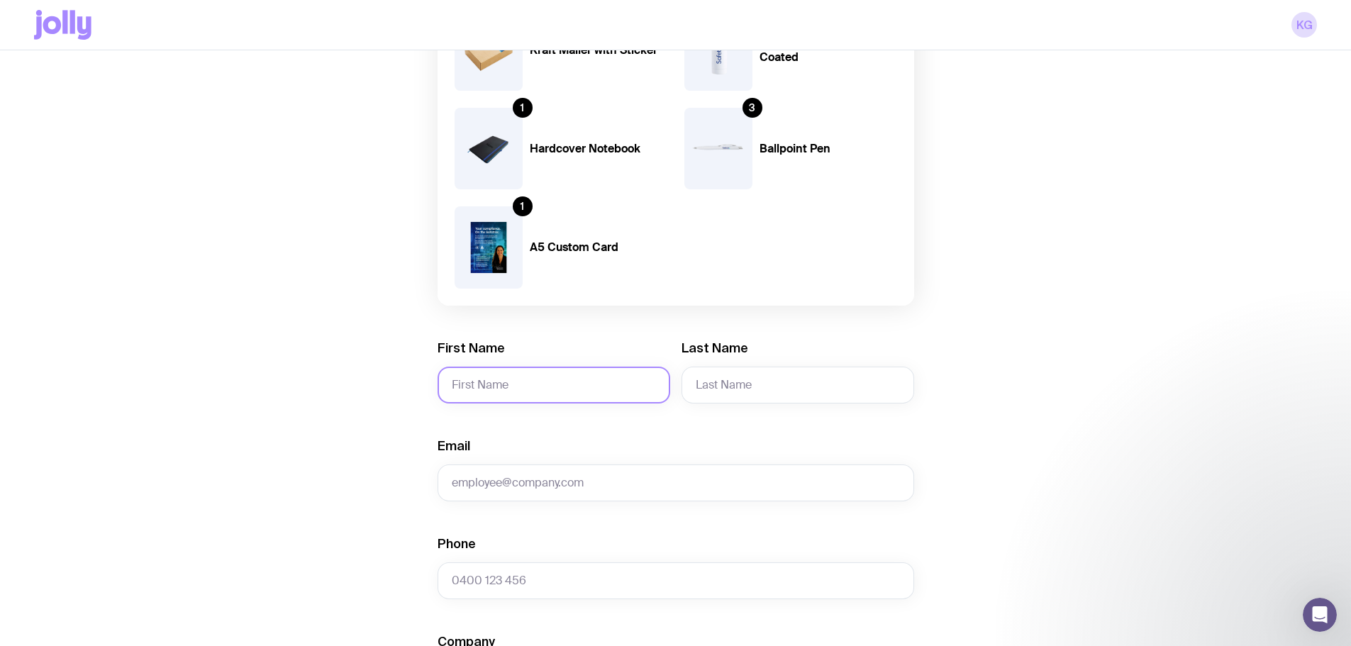
click at [498, 383] on input "First Name" at bounding box center [554, 385] width 233 height 37
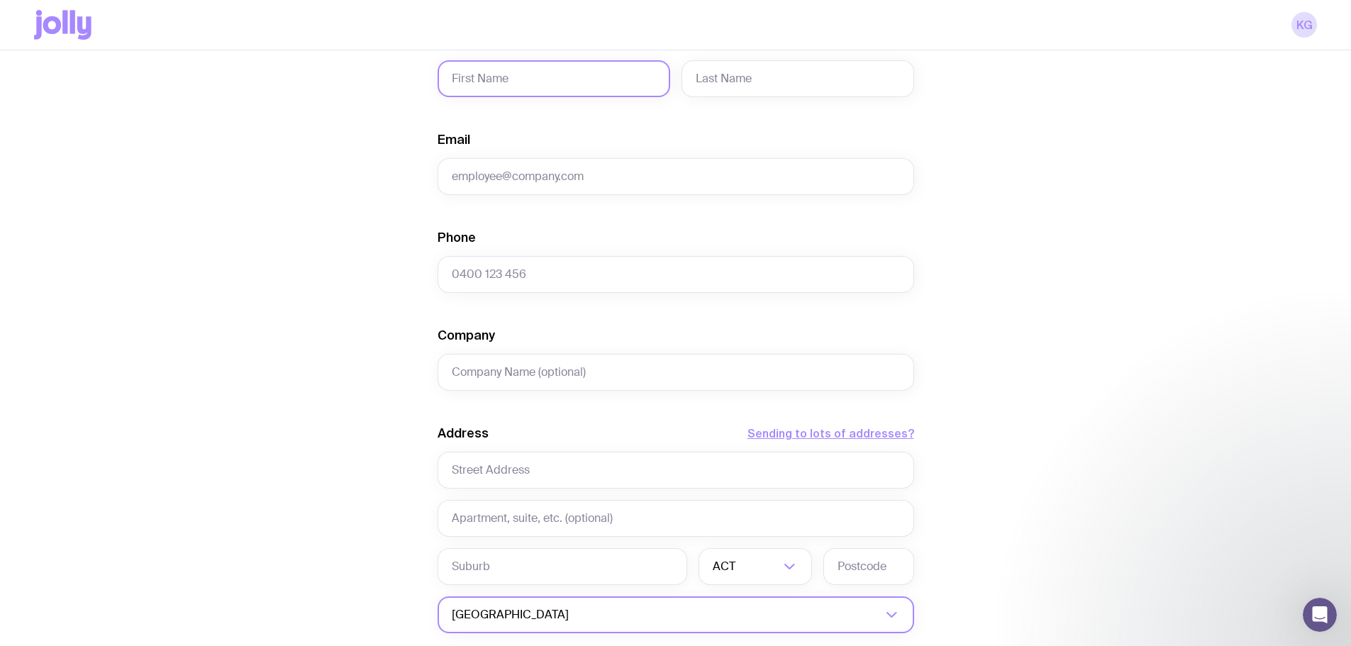
scroll to position [0, 0]
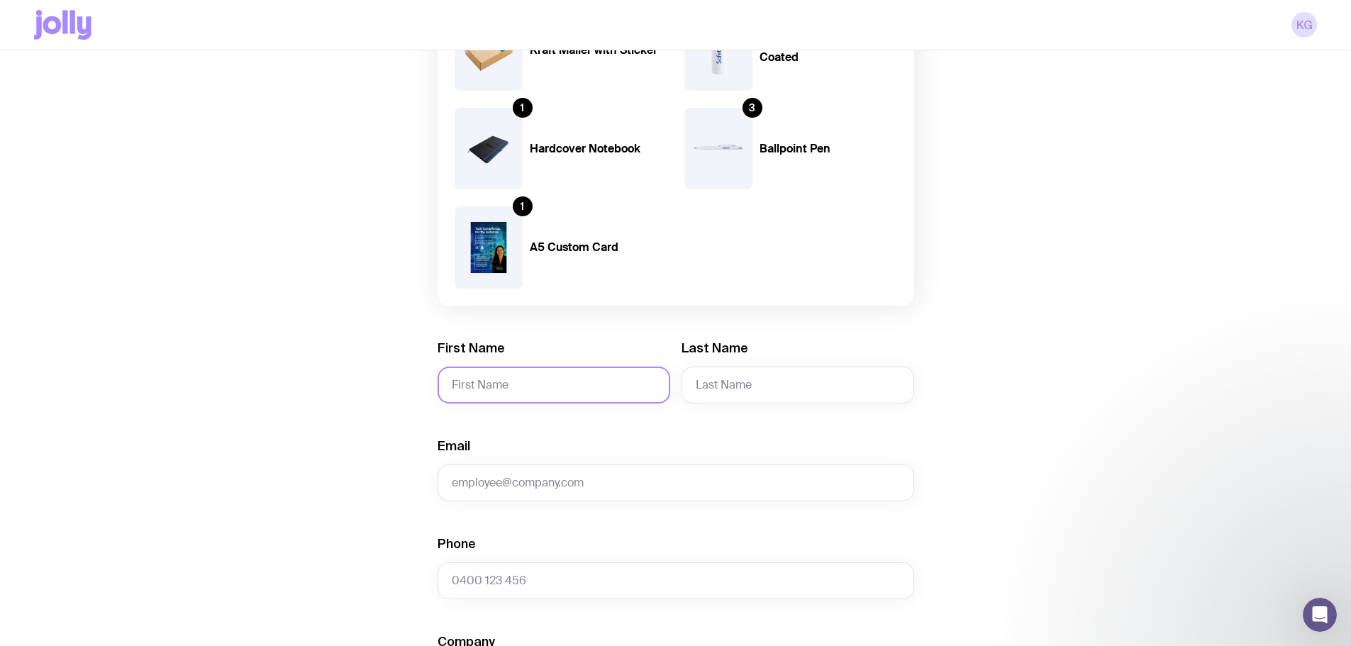
click at [522, 386] on input "First Name" at bounding box center [554, 385] width 233 height 37
type input "Maya"
type input "Srebro"
click at [525, 474] on input "Email" at bounding box center [676, 483] width 477 height 37
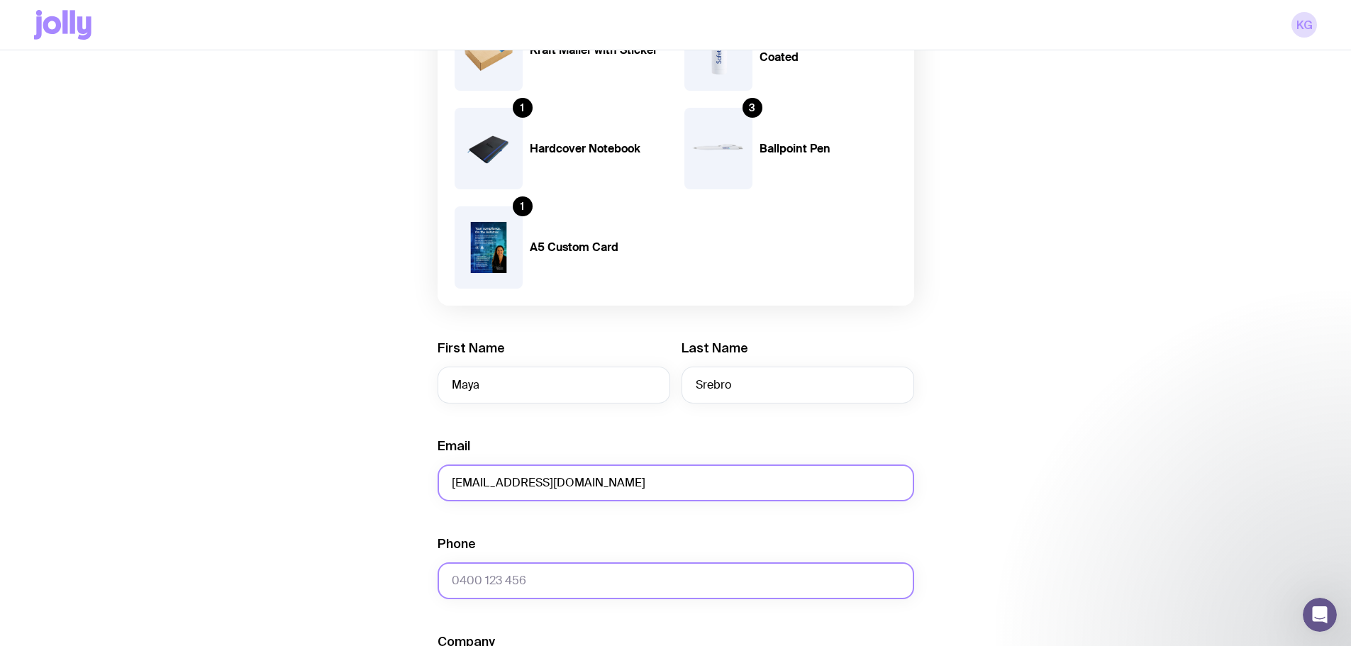
type input "[EMAIL_ADDRESS][DOMAIN_NAME]"
click at [537, 584] on input "Phone" at bounding box center [676, 580] width 477 height 37
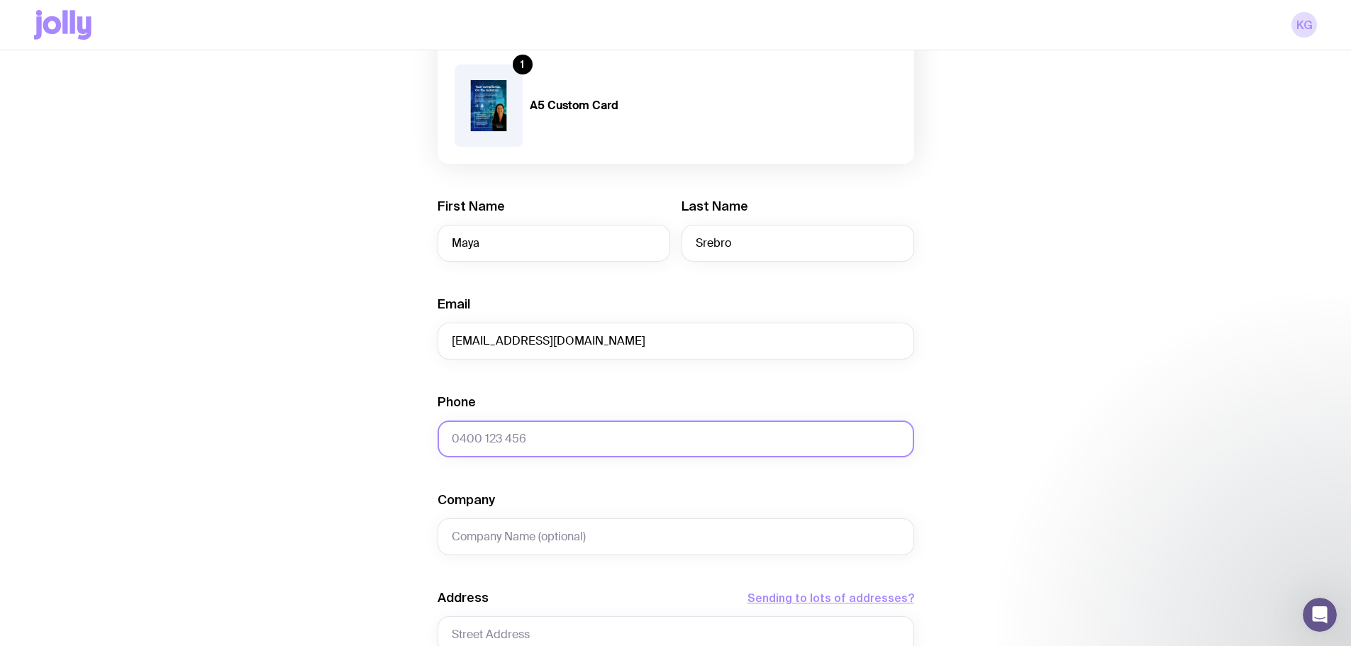
scroll to position [496, 0]
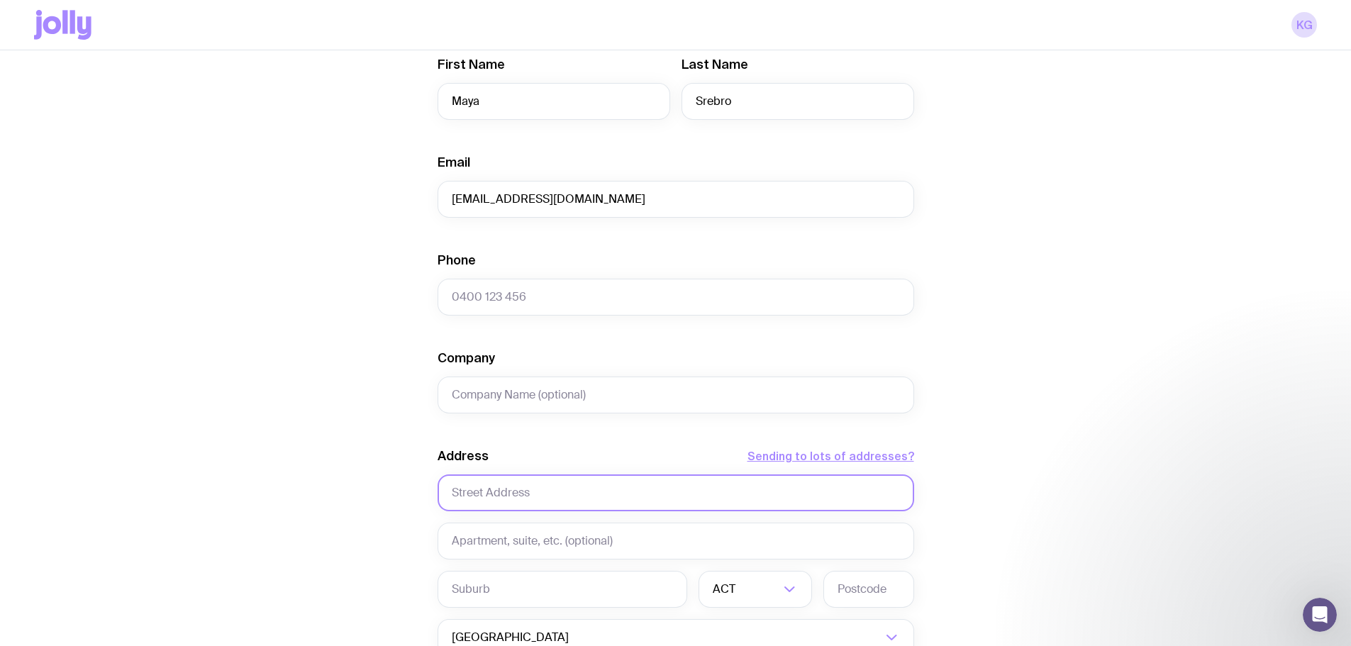
click at [550, 497] on input "text" at bounding box center [676, 492] width 477 height 37
paste input "[PERSON_NAME], [STREET_ADDRESS]"
drag, startPoint x: 521, startPoint y: 489, endPoint x: 326, endPoint y: 467, distance: 195.6
click at [326, 467] on div "Create shipment Shipment details 1 Kraft Mailer with Sticker 1 Single Wall Powd…" at bounding box center [675, 249] width 1283 height 1277
drag, startPoint x: 479, startPoint y: 492, endPoint x: 569, endPoint y: 492, distance: 89.4
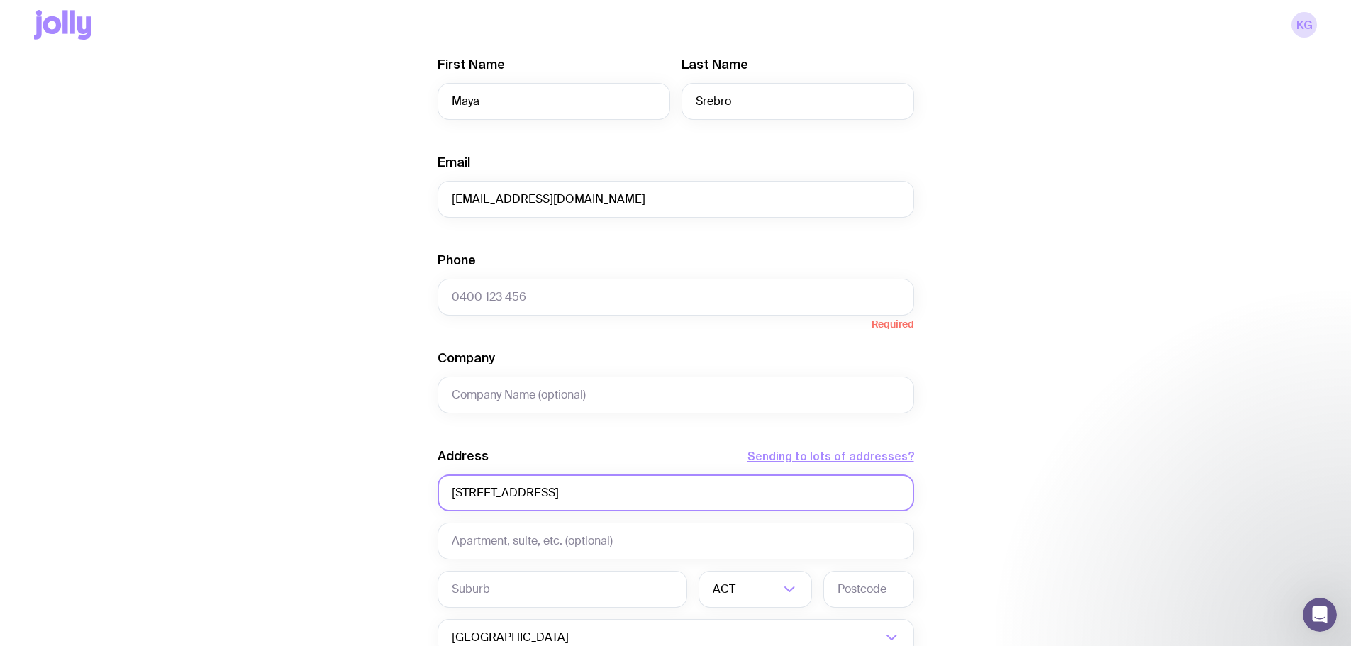
click at [569, 492] on input "[STREET_ADDRESS]" at bounding box center [676, 492] width 477 height 37
type input "[STREET_ADDRESS]"
click at [496, 546] on input "text" at bounding box center [676, 541] width 477 height 37
paste input "[GEOGRAPHIC_DATA]"
type input "[GEOGRAPHIC_DATA]"
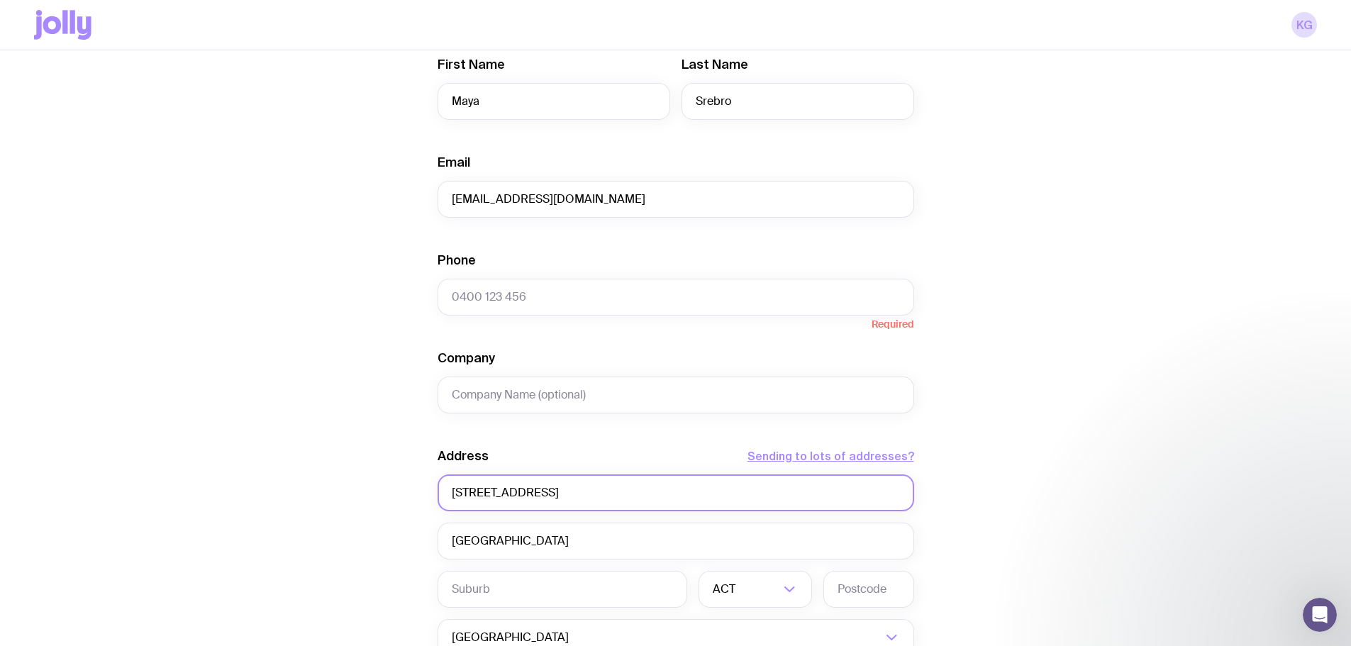
drag, startPoint x: 482, startPoint y: 488, endPoint x: 562, endPoint y: 493, distance: 79.6
click at [562, 493] on input "[STREET_ADDRESS]" at bounding box center [676, 492] width 477 height 37
type input "[STREET_ADDRESS]"
click at [512, 587] on input "text" at bounding box center [563, 589] width 250 height 37
paste input "[GEOGRAPHIC_DATA]"
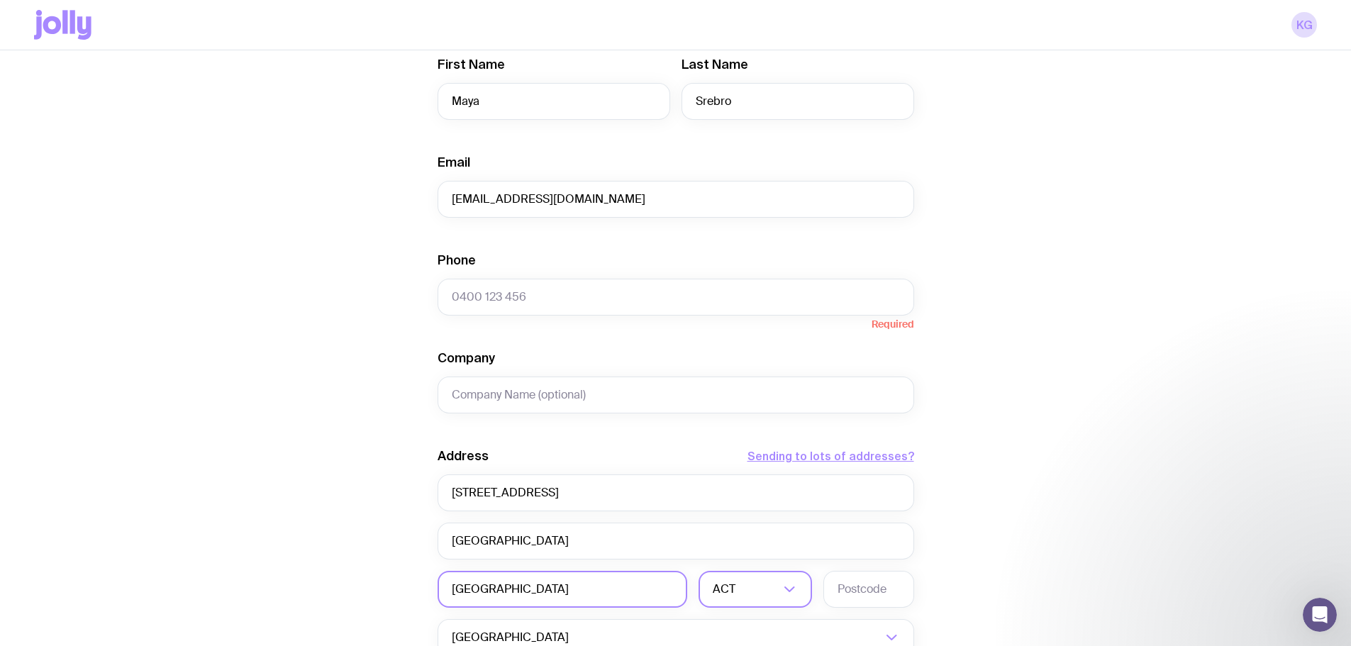
type input "[GEOGRAPHIC_DATA]"
click at [776, 603] on input "Search for option" at bounding box center [758, 589] width 41 height 37
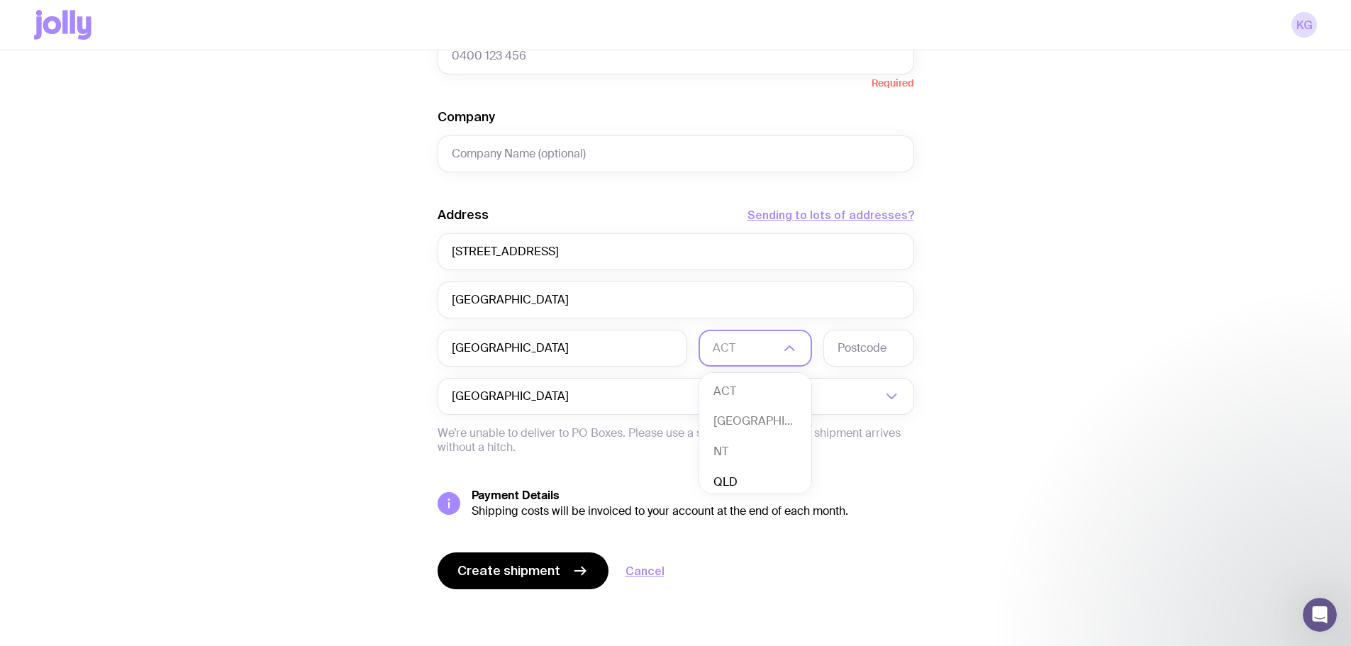
scroll to position [33, 0]
click at [764, 391] on li "[GEOGRAPHIC_DATA]" at bounding box center [755, 388] width 112 height 30
click at [872, 351] on input "text" at bounding box center [868, 348] width 91 height 37
type input "2166"
drag, startPoint x: 602, startPoint y: 254, endPoint x: 474, endPoint y: 257, distance: 127.7
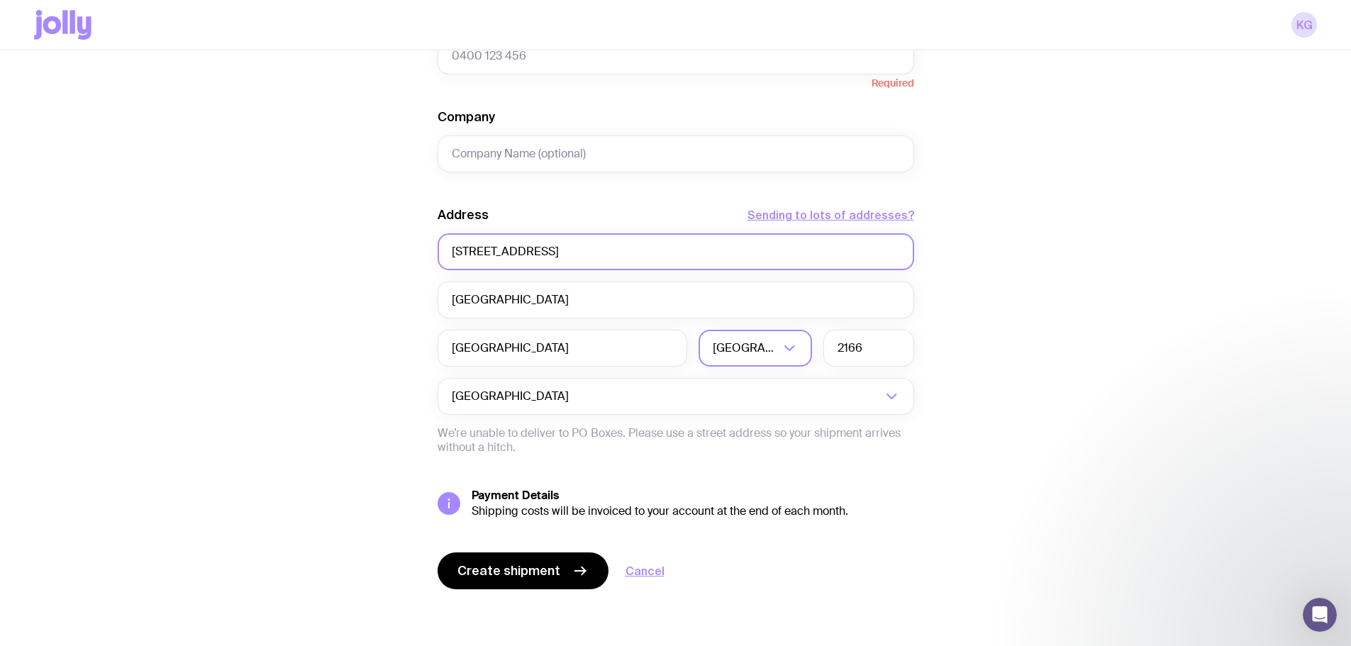
click at [474, 257] on input "[STREET_ADDRESS]" at bounding box center [676, 251] width 477 height 37
paste input "[GEOGRAPHIC_DATA]"
drag, startPoint x: 572, startPoint y: 253, endPoint x: 477, endPoint y: 255, distance: 95.8
click at [476, 255] on input "[STREET_ADDRESS]" at bounding box center [676, 251] width 477 height 37
type input "77A"
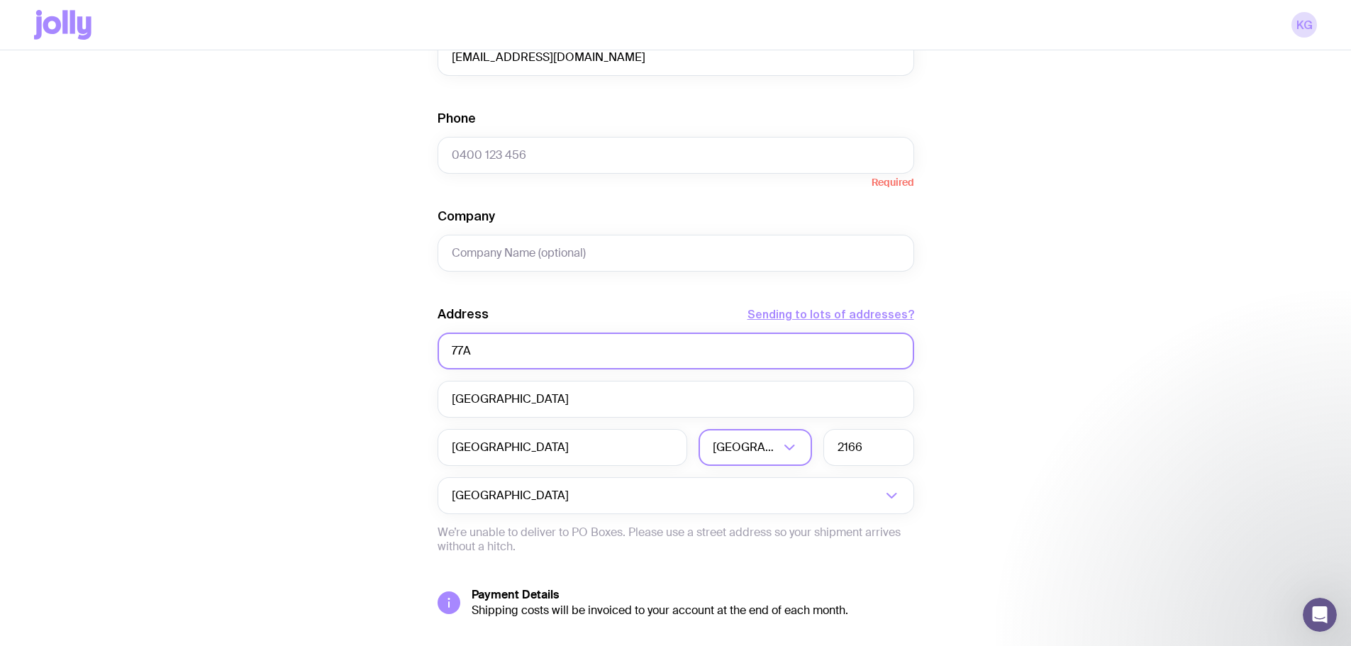
scroll to position [596, 0]
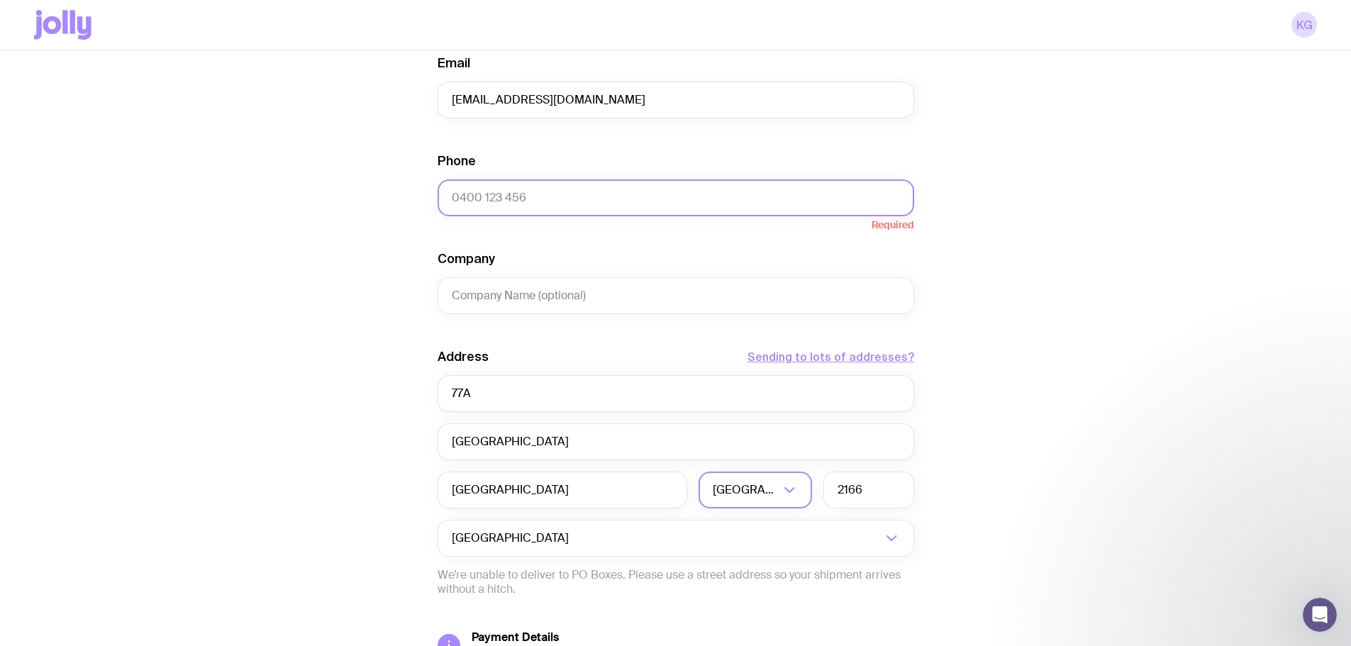
click at [530, 203] on input "Phone" at bounding box center [676, 197] width 477 height 37
paste input "0414 449 050"
type input "0414 449 050"
click at [999, 195] on div "Create shipment Shipment details 1 Kraft Mailer with Sticker 1 Single Wall Powd…" at bounding box center [675, 149] width 1283 height 1277
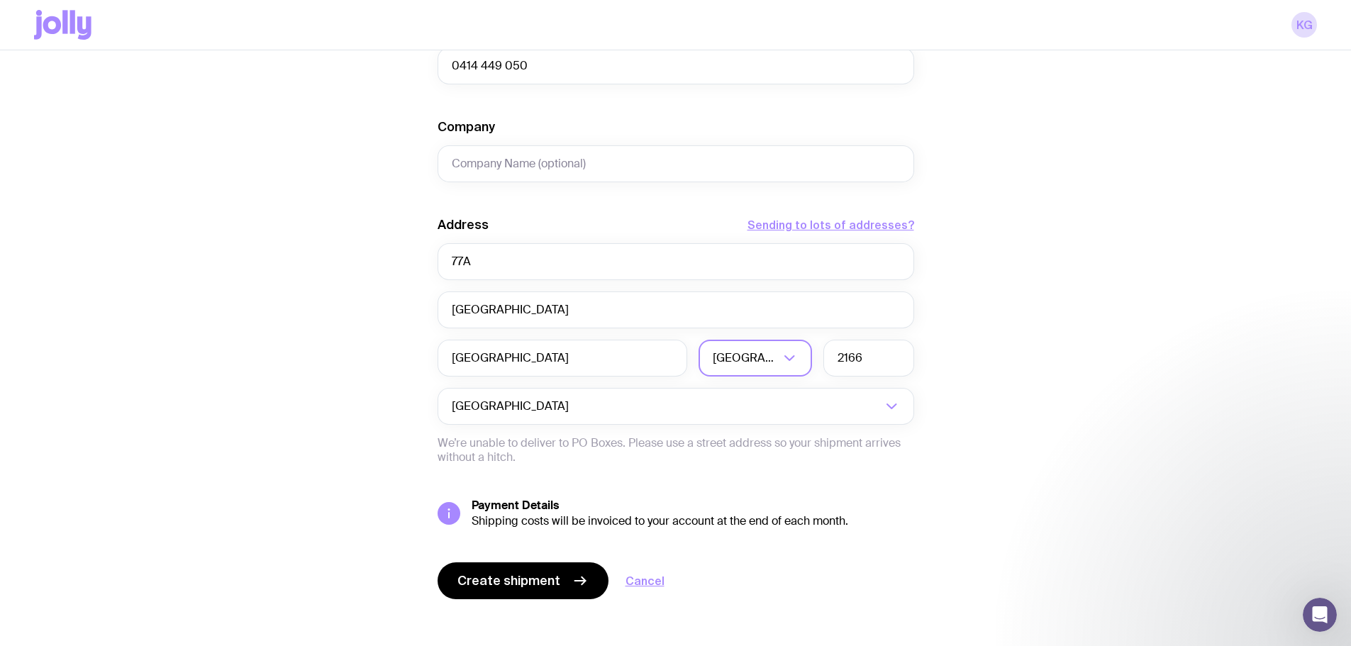
scroll to position [738, 0]
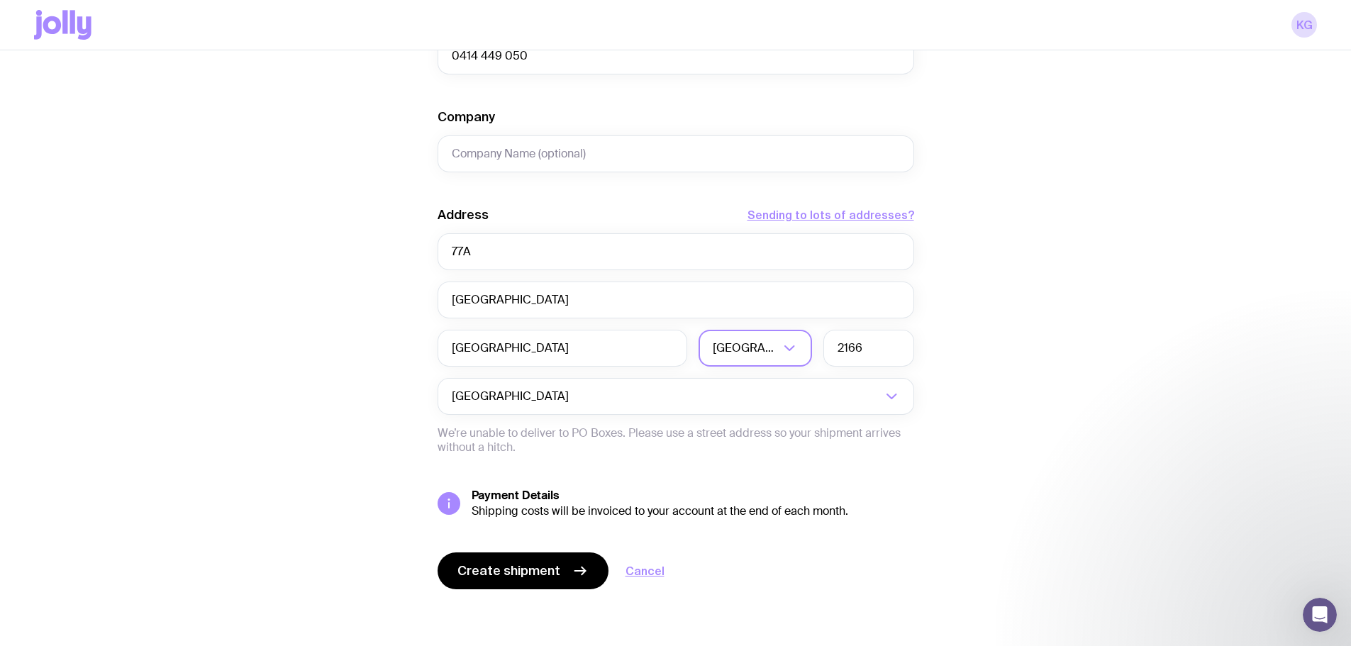
drag, startPoint x: 512, startPoint y: 567, endPoint x: 337, endPoint y: 465, distance: 202.4
click at [337, 465] on div "Create shipment Shipment details 1 Kraft Mailer with Sticker 1 Single Wall Powd…" at bounding box center [675, 7] width 1283 height 1277
click at [503, 577] on span "Create shipment" at bounding box center [508, 570] width 103 height 17
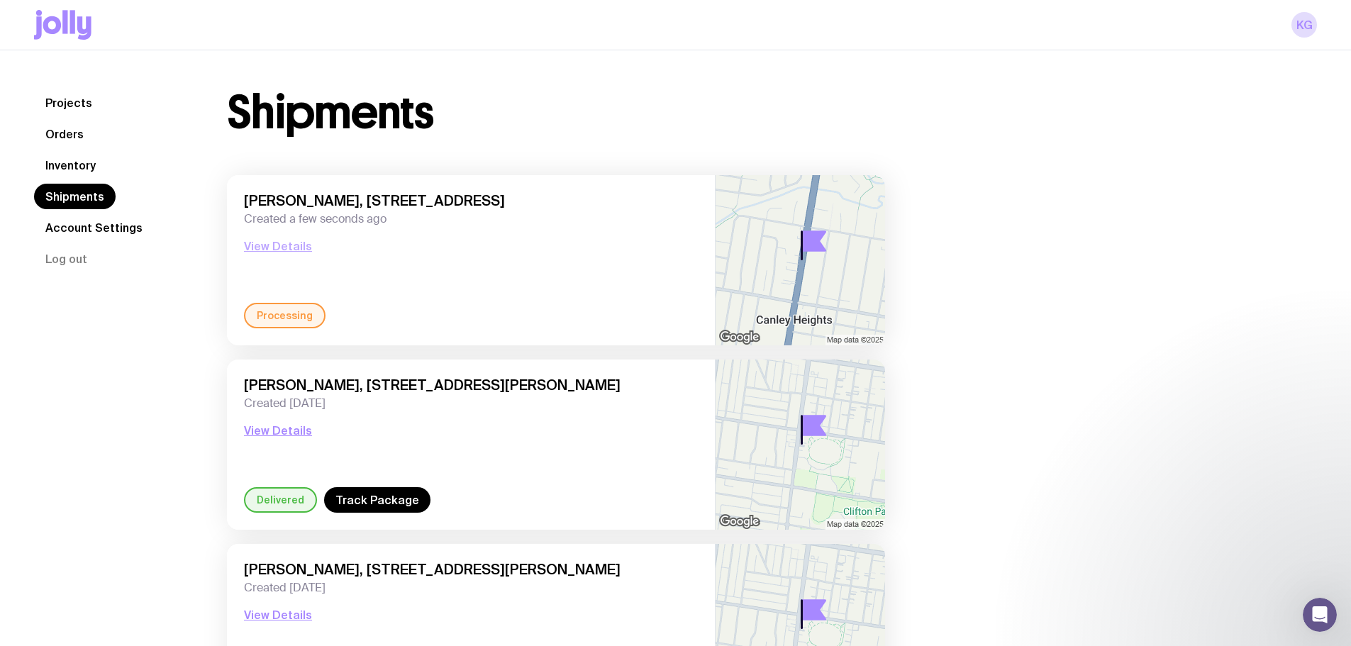
click at [296, 249] on button "View Details" at bounding box center [278, 246] width 68 height 17
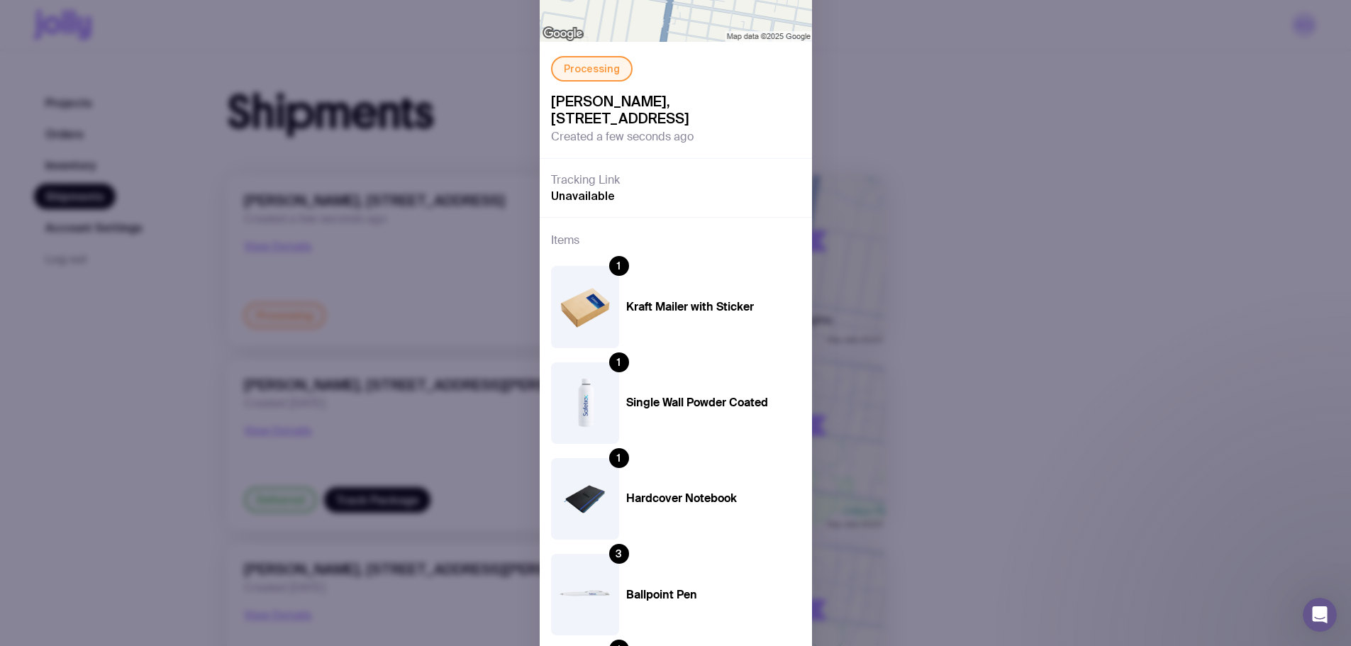
scroll to position [238, 0]
